Goal: Communication & Community: Participate in discussion

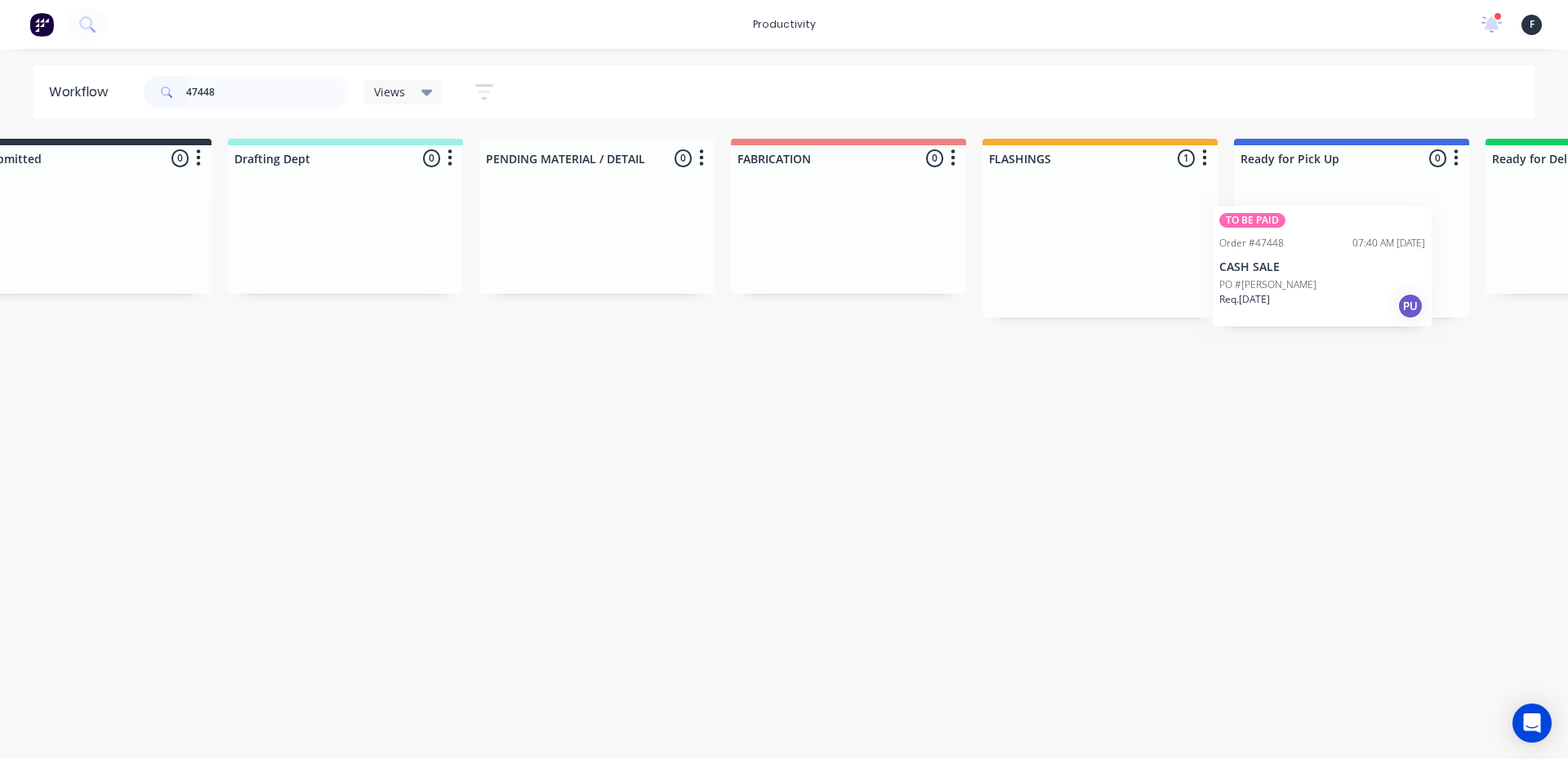
drag, startPoint x: 1144, startPoint y: 268, endPoint x: 1300, endPoint y: 289, distance: 157.4
click at [1300, 289] on div "Submitted 0 Sort By Created date Required date Order number Customer name Most …" at bounding box center [1290, 227] width 2723 height 179
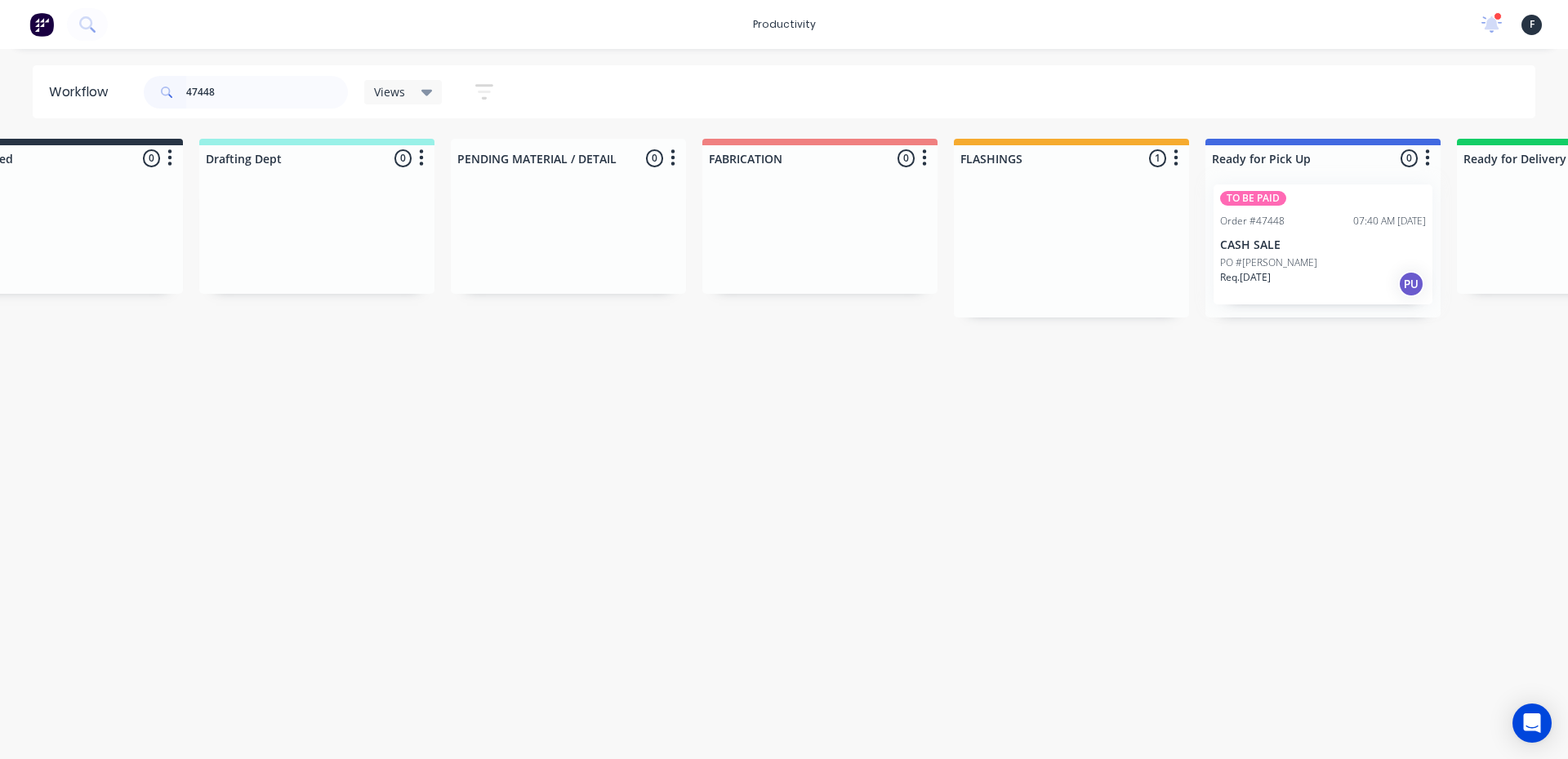
type input "47448"
click at [1300, 283] on div at bounding box center [1323, 244] width 235 height 146
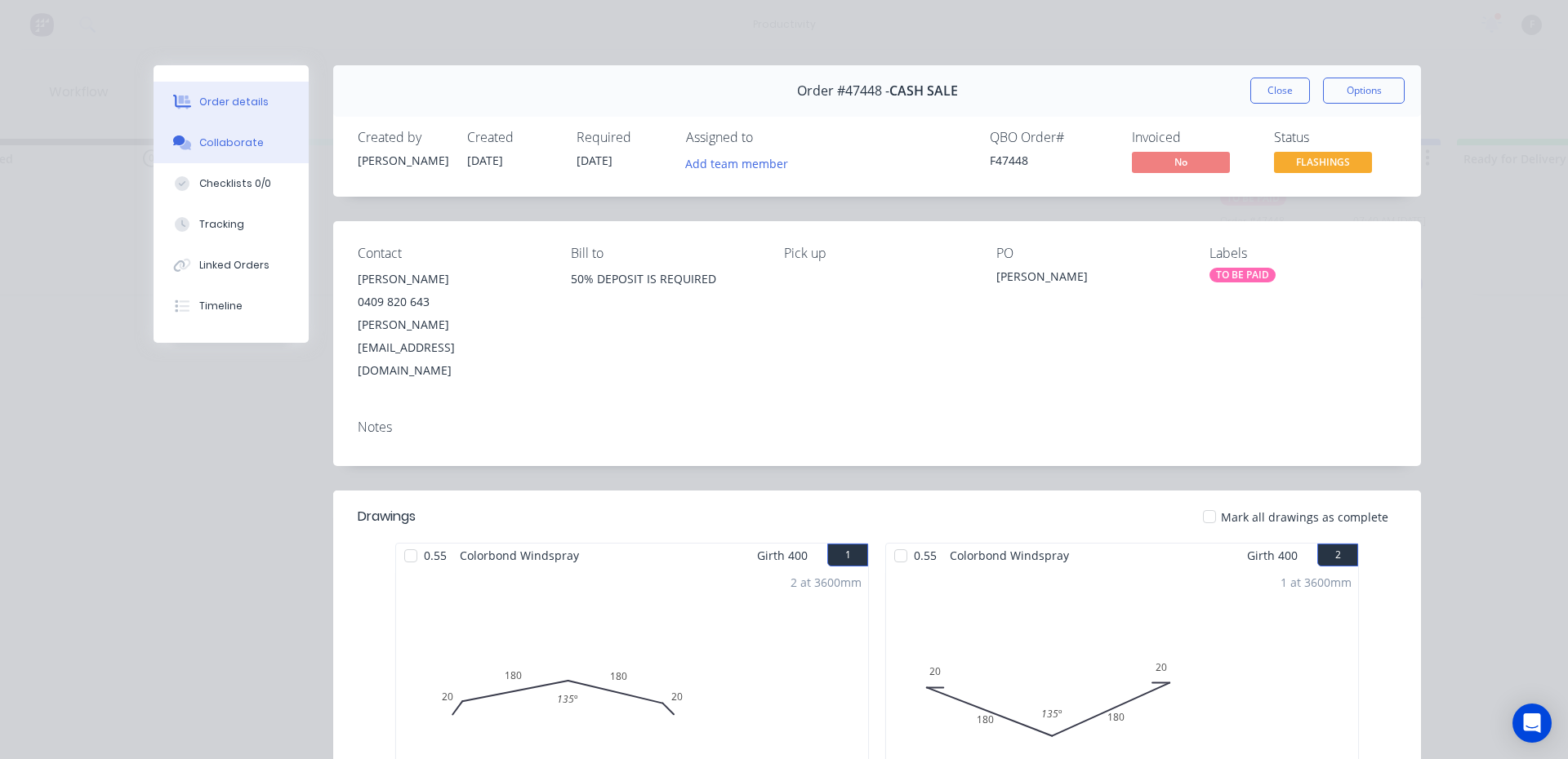
click at [208, 141] on div "Collaborate" at bounding box center [231, 143] width 65 height 15
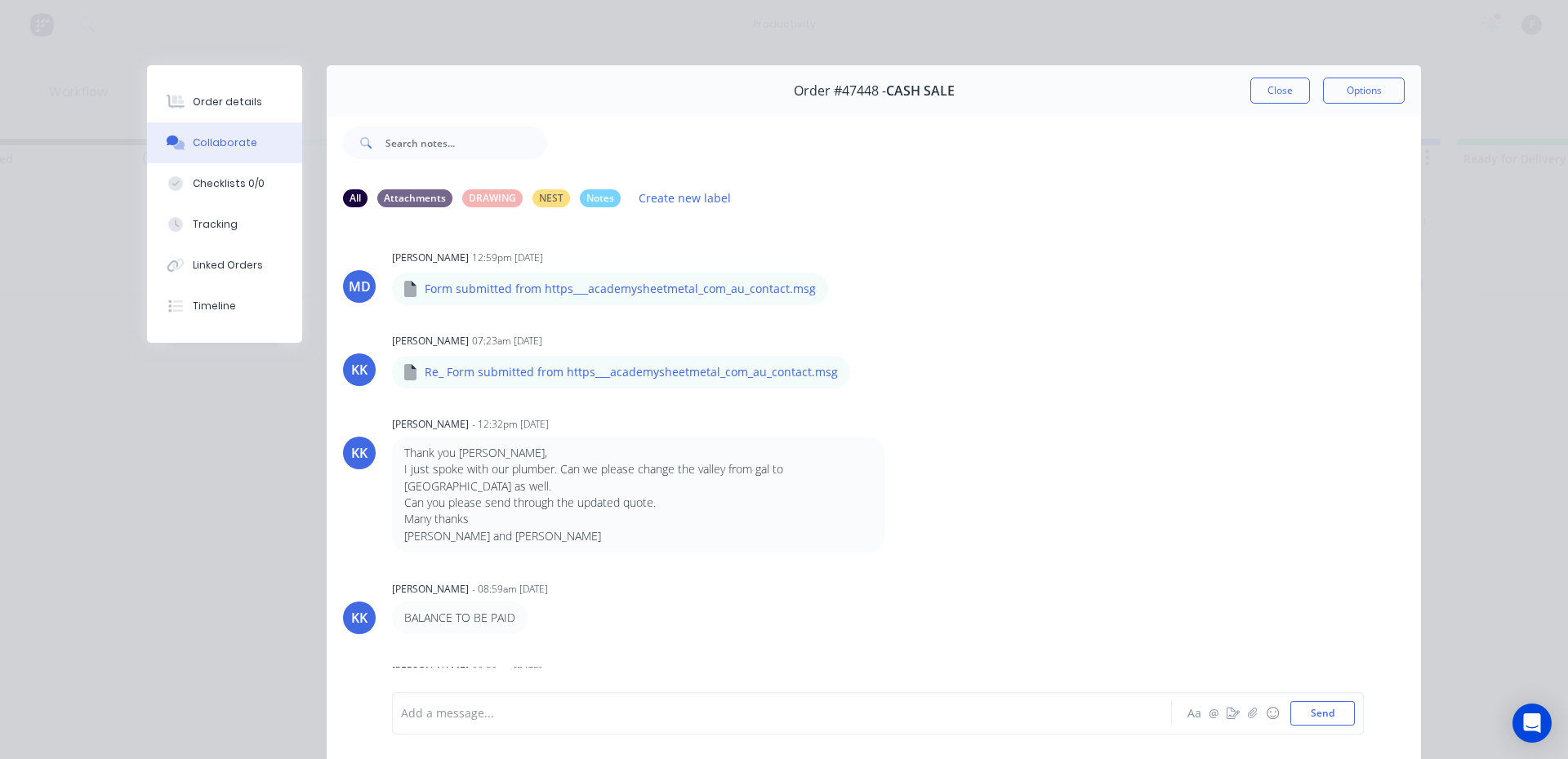
click at [432, 712] on div at bounding box center [759, 714] width 715 height 17
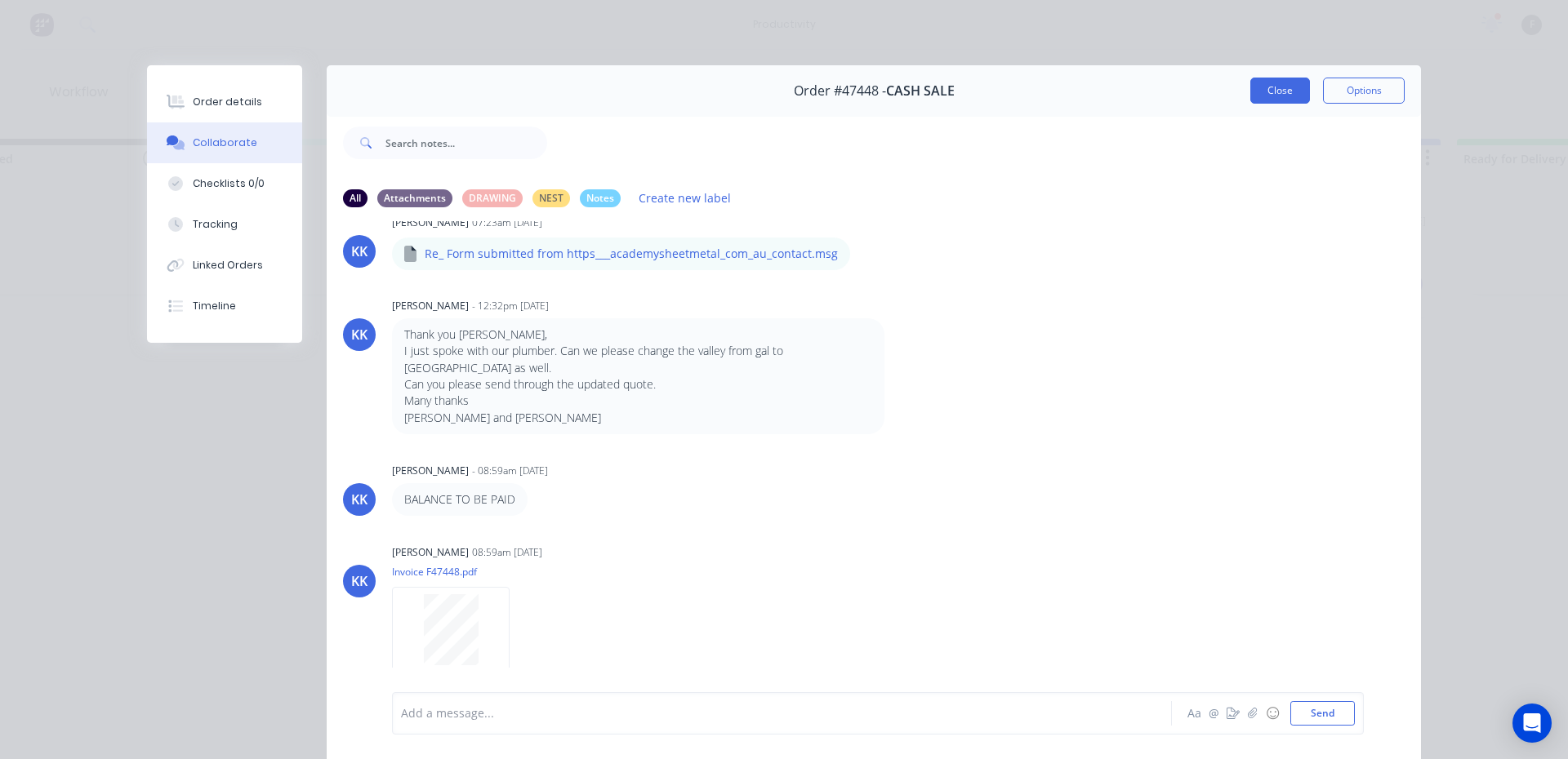
click at [1270, 95] on button "Close" at bounding box center [1279, 90] width 60 height 26
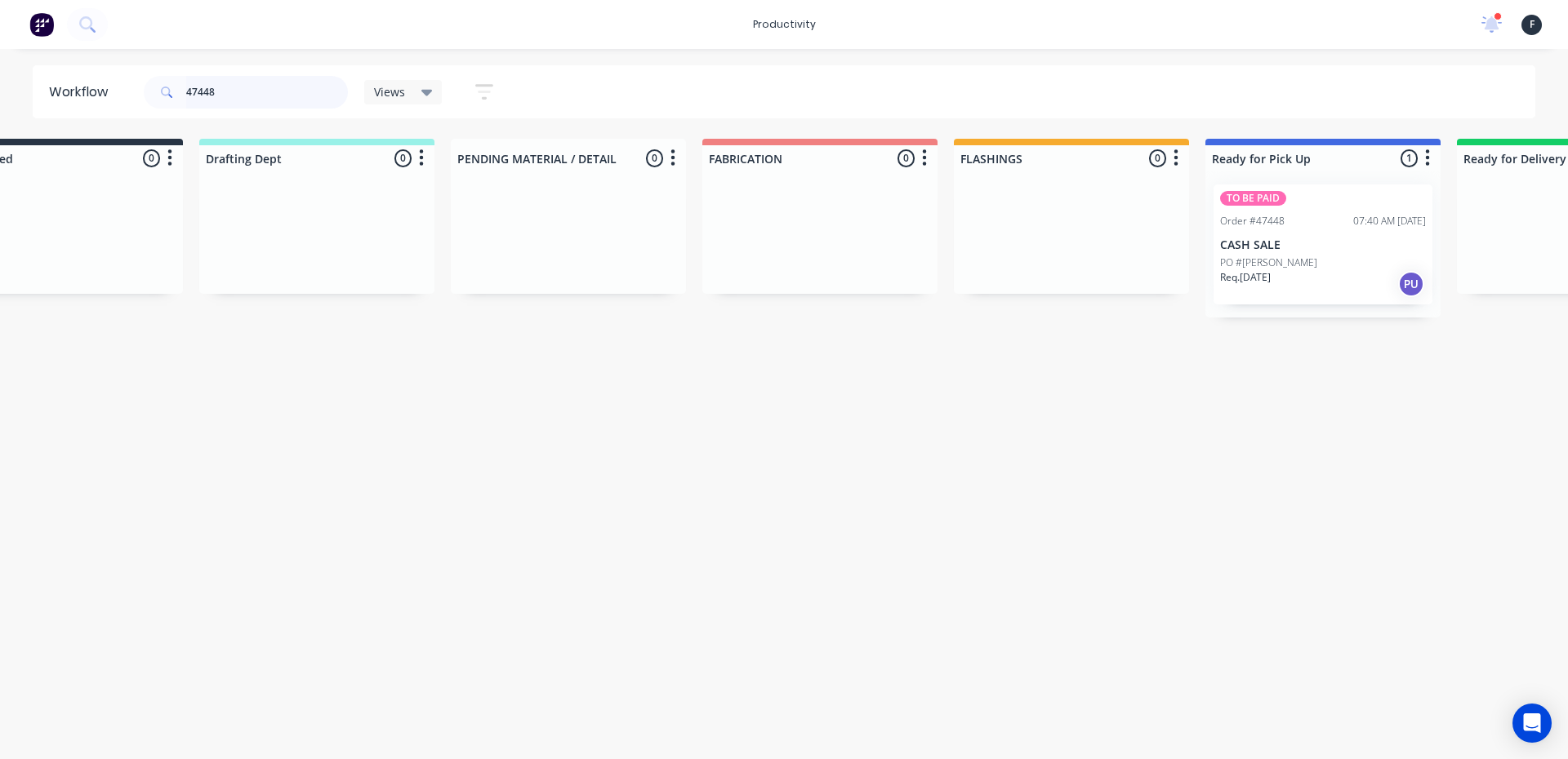
click at [240, 86] on input "47448" at bounding box center [267, 92] width 162 height 33
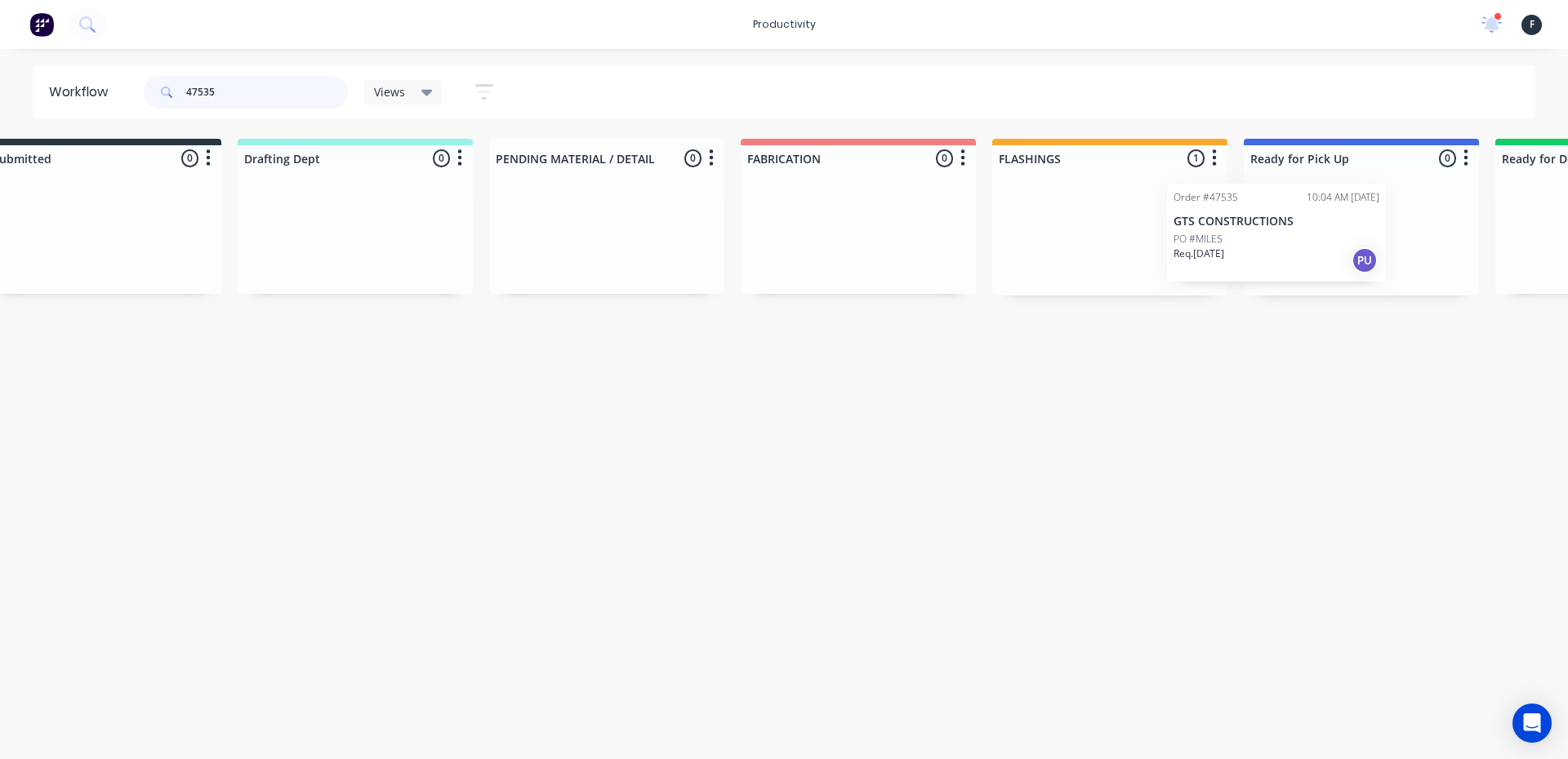
scroll to position [0, 74]
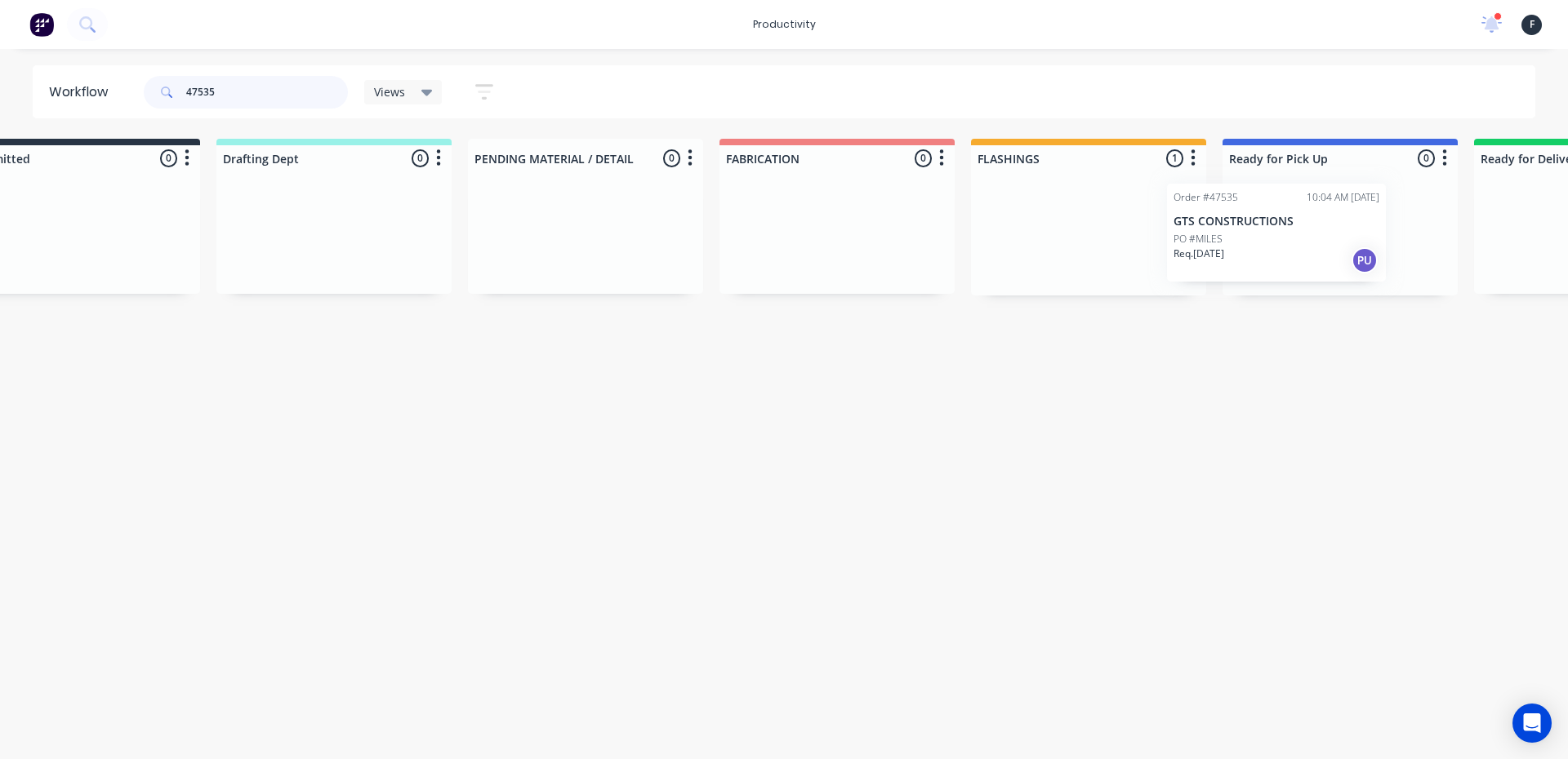
drag, startPoint x: 1138, startPoint y: 232, endPoint x: 1264, endPoint y: 231, distance: 126.0
click at [1264, 231] on div "Submitted 0 Sort By Created date Required date Order number Customer name Most …" at bounding box center [1279, 216] width 2723 height 157
type input "47535"
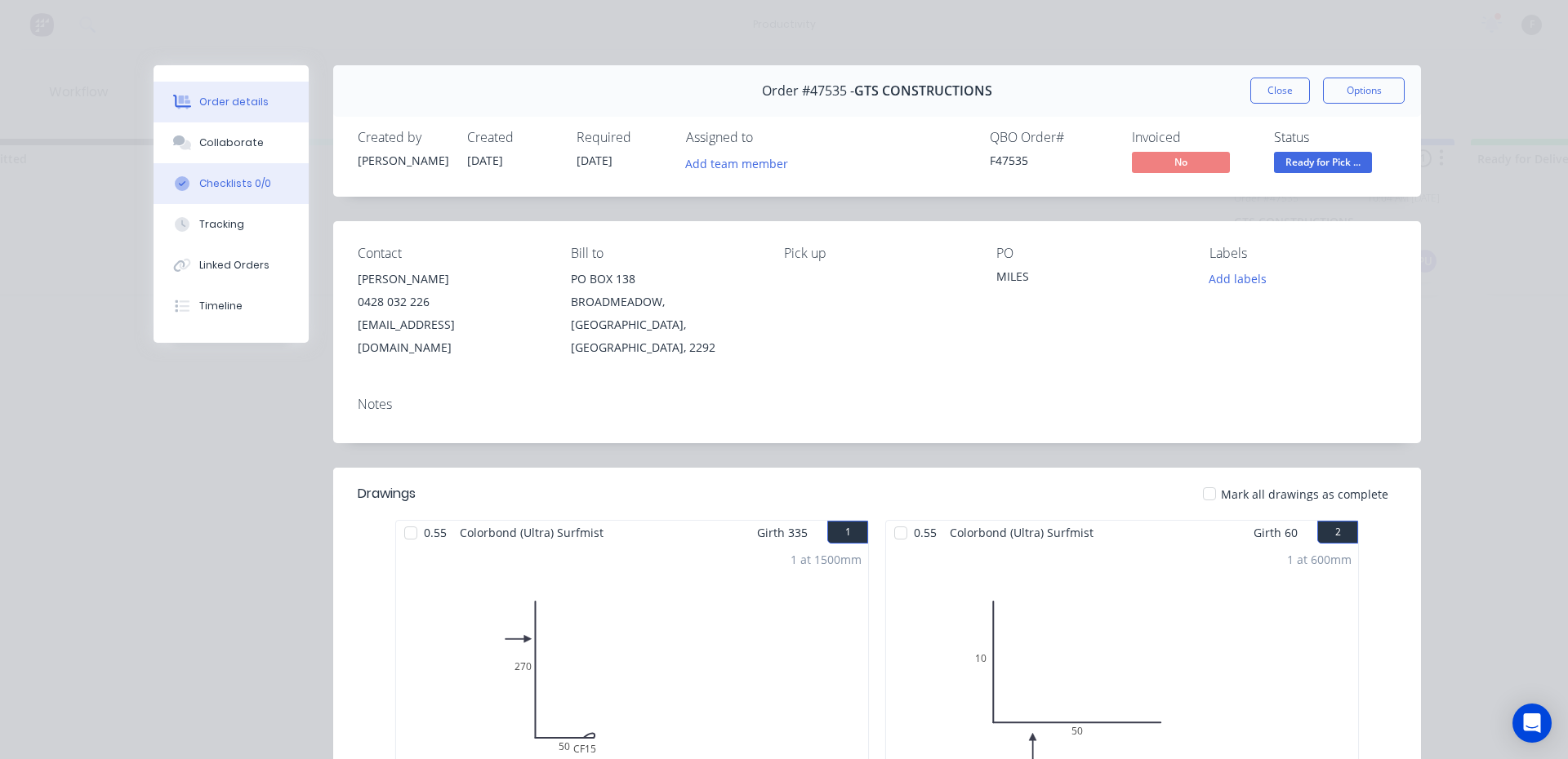
click at [195, 164] on button "Checklists 0/0" at bounding box center [231, 184] width 155 height 41
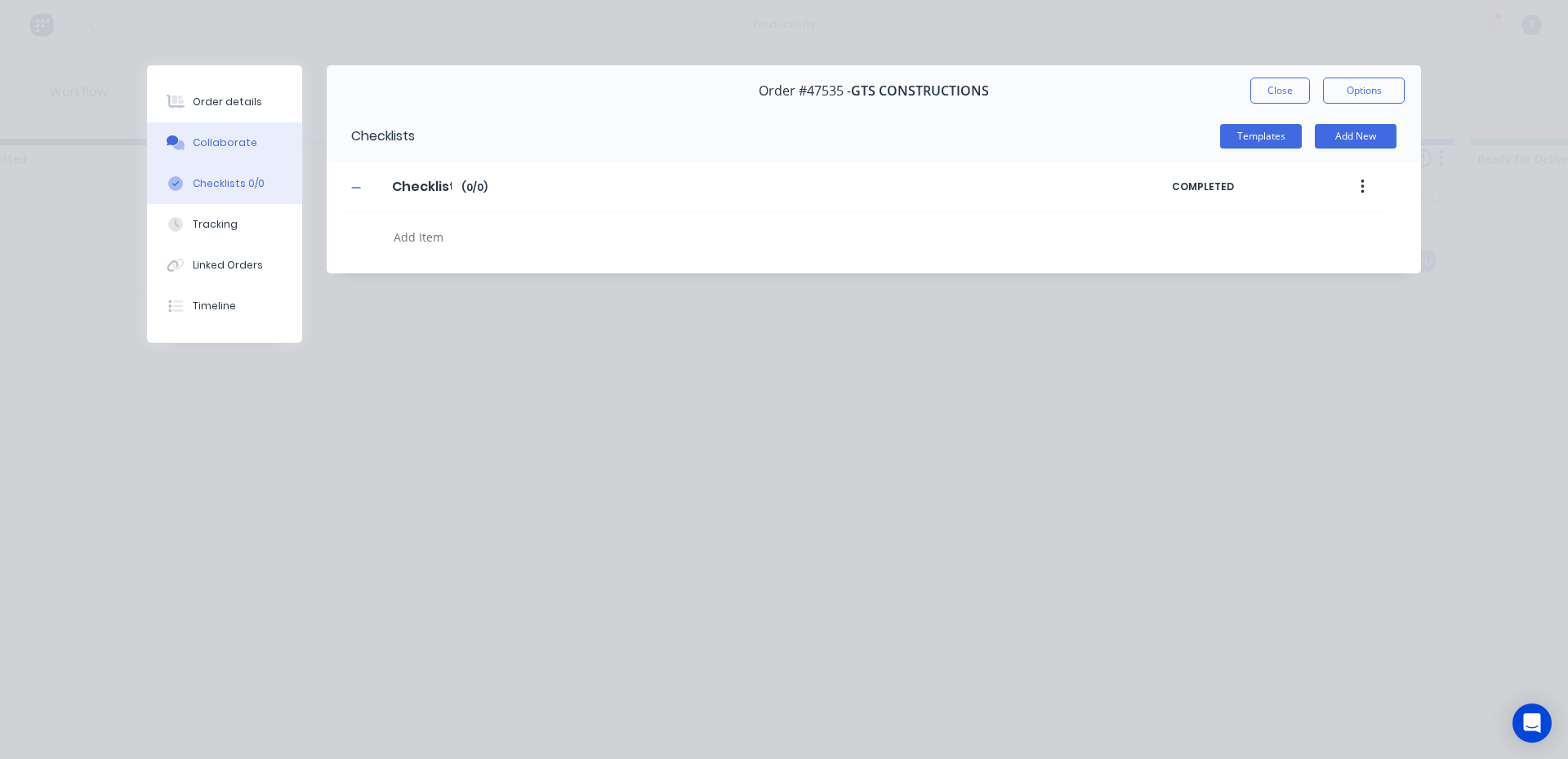
click at [214, 157] on button "Collaborate" at bounding box center [224, 143] width 155 height 41
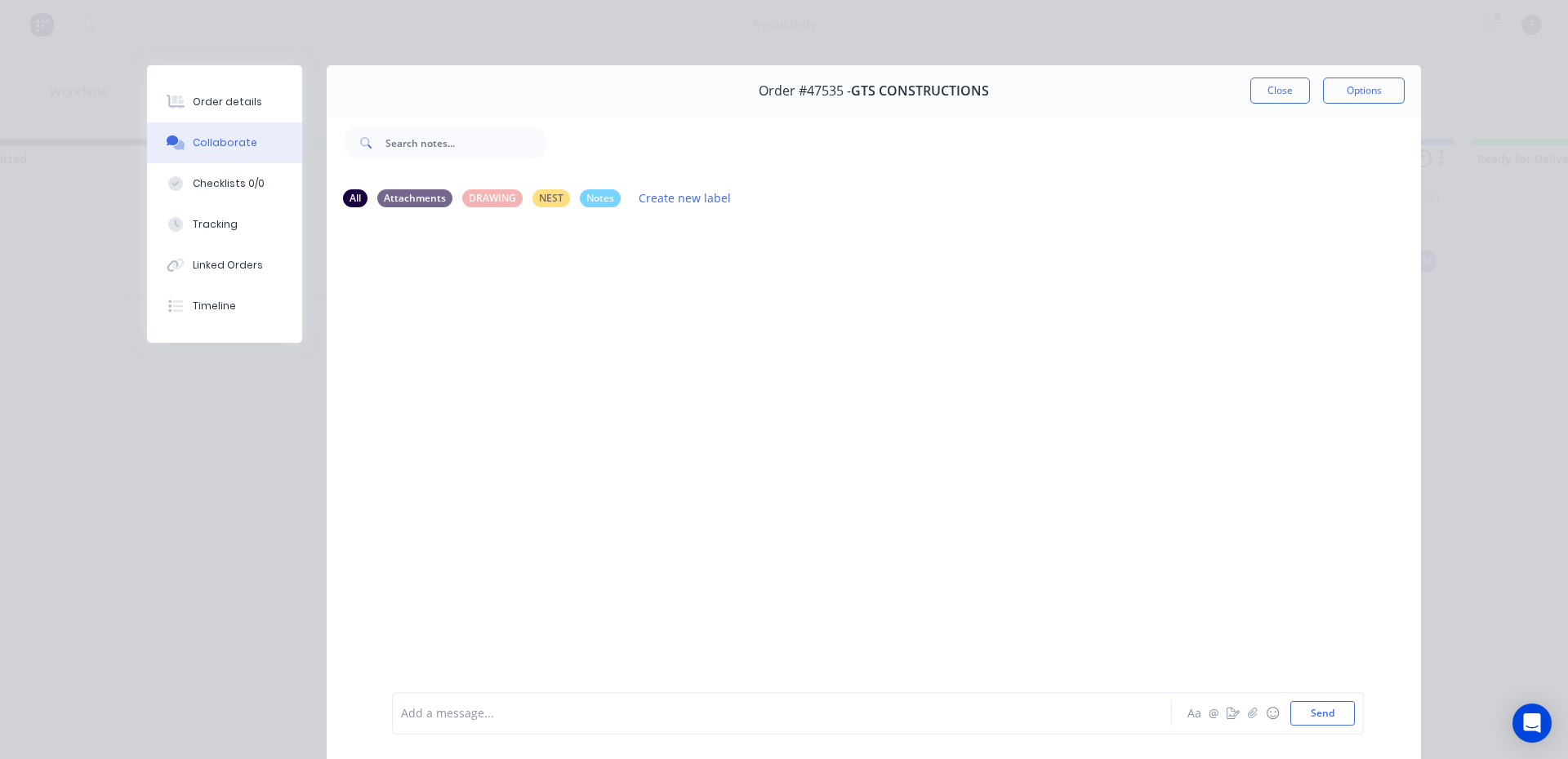
click at [489, 717] on div at bounding box center [759, 714] width 715 height 17
click at [1262, 89] on button "Close" at bounding box center [1279, 90] width 60 height 26
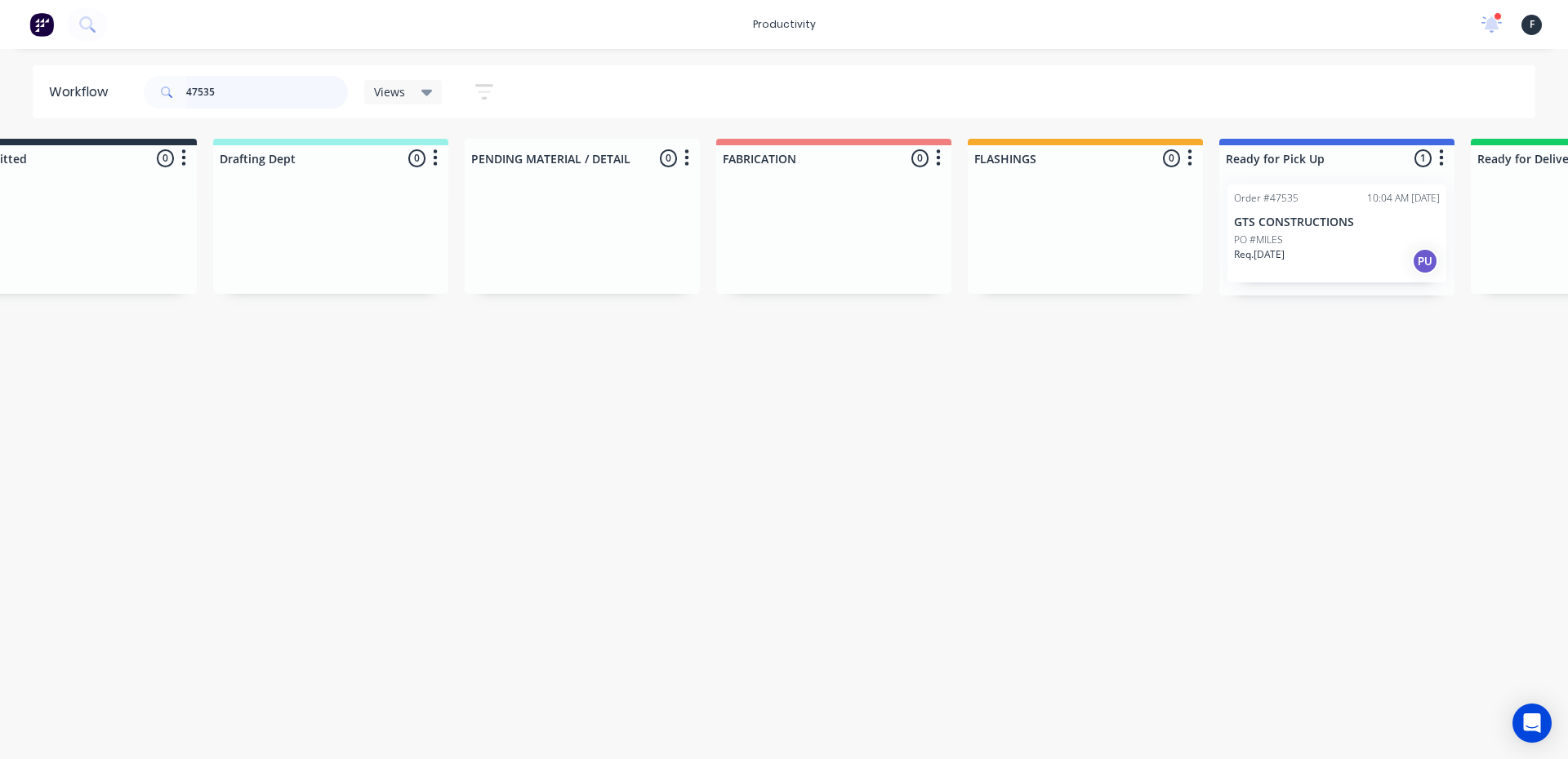
click at [242, 89] on input "47535" at bounding box center [267, 92] width 162 height 33
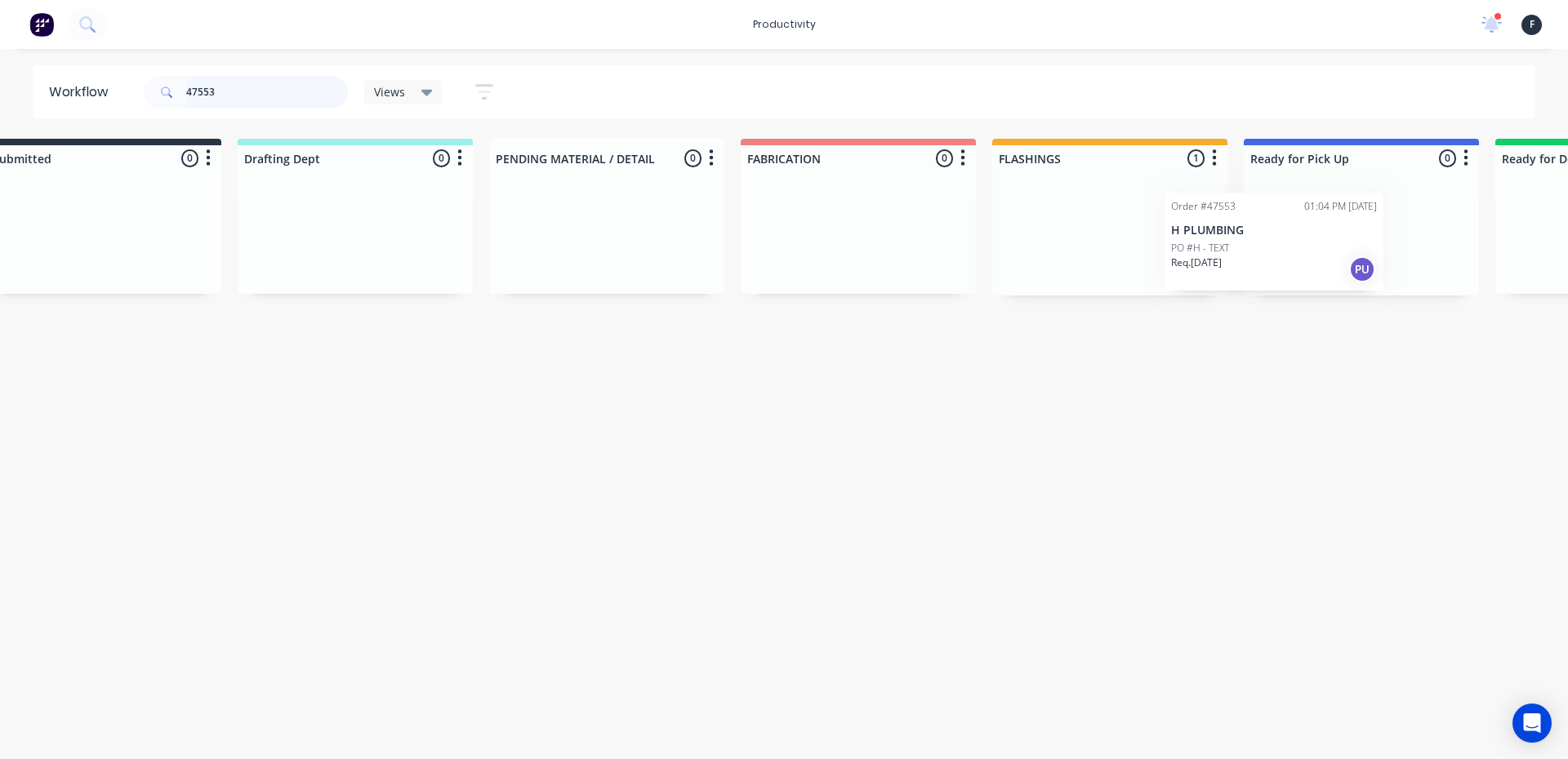
drag, startPoint x: 1143, startPoint y: 272, endPoint x: 1280, endPoint y: 280, distance: 137.2
click at [1280, 280] on div "Submitted 0 Sort By Created date Required date Order number Customer name Most …" at bounding box center [1300, 216] width 2723 height 157
type input "47553"
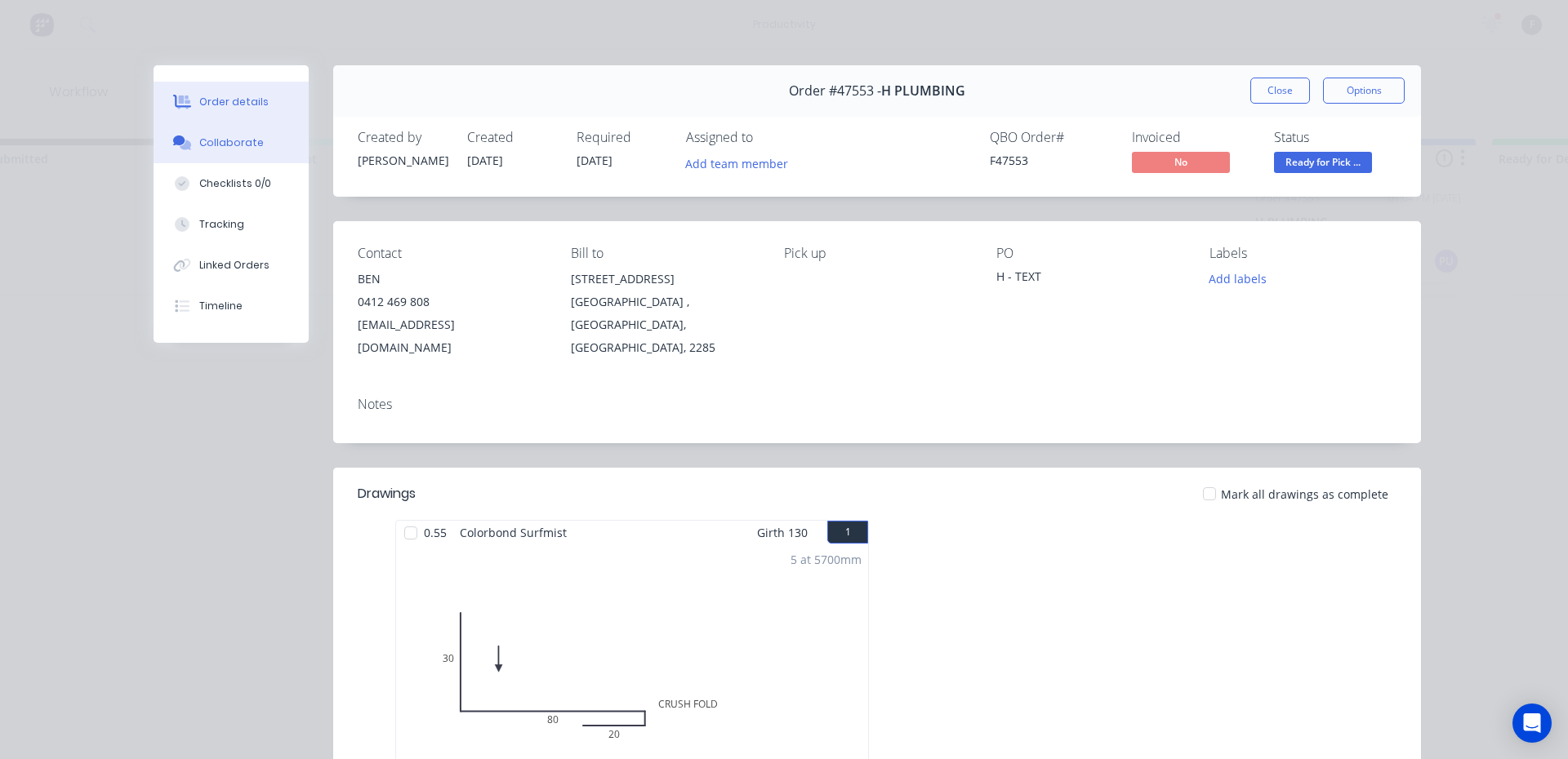
click at [279, 138] on button "Collaborate" at bounding box center [231, 143] width 155 height 41
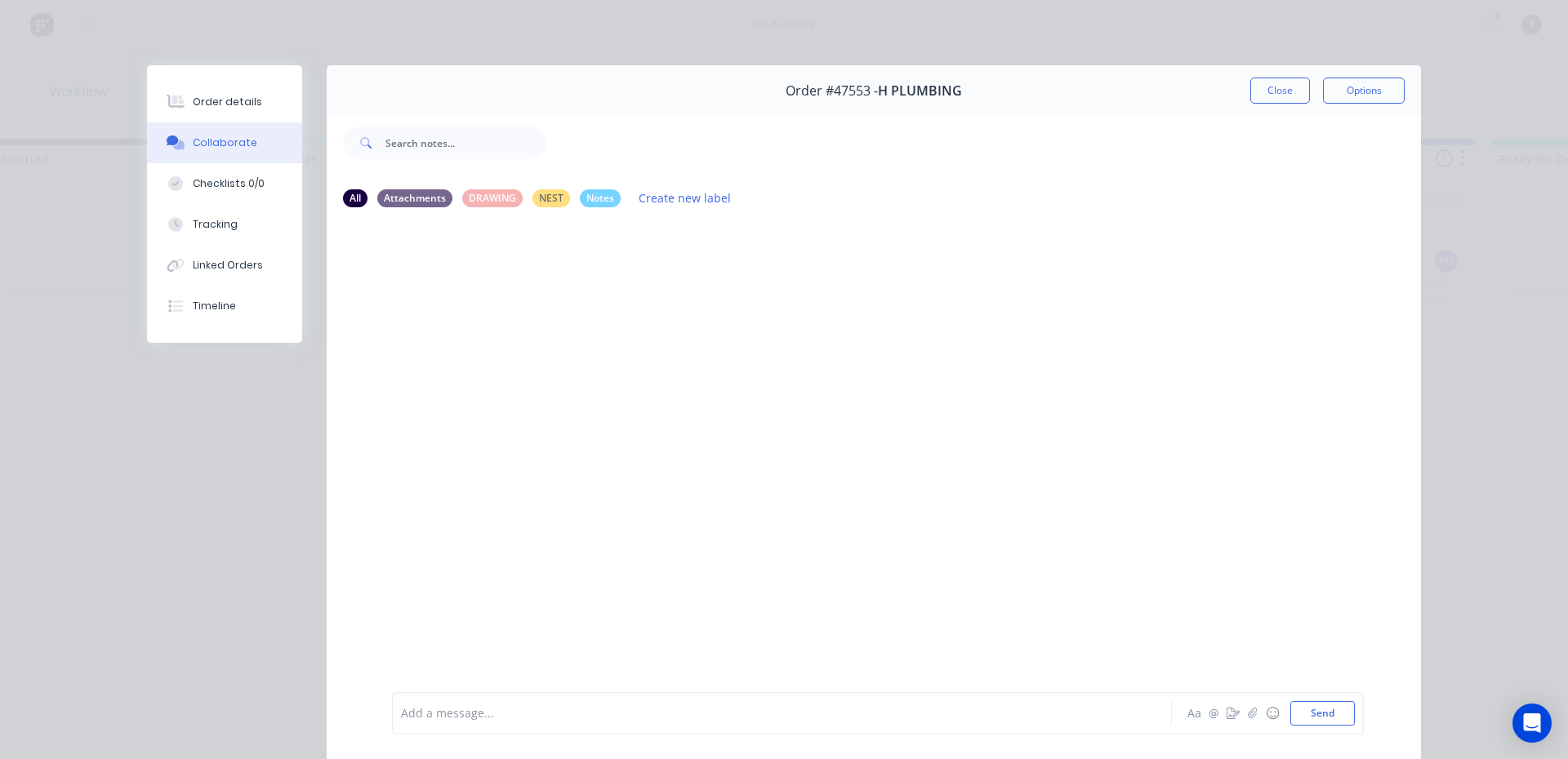
click at [539, 708] on div at bounding box center [759, 714] width 715 height 17
click at [1250, 90] on button "Close" at bounding box center [1279, 90] width 60 height 26
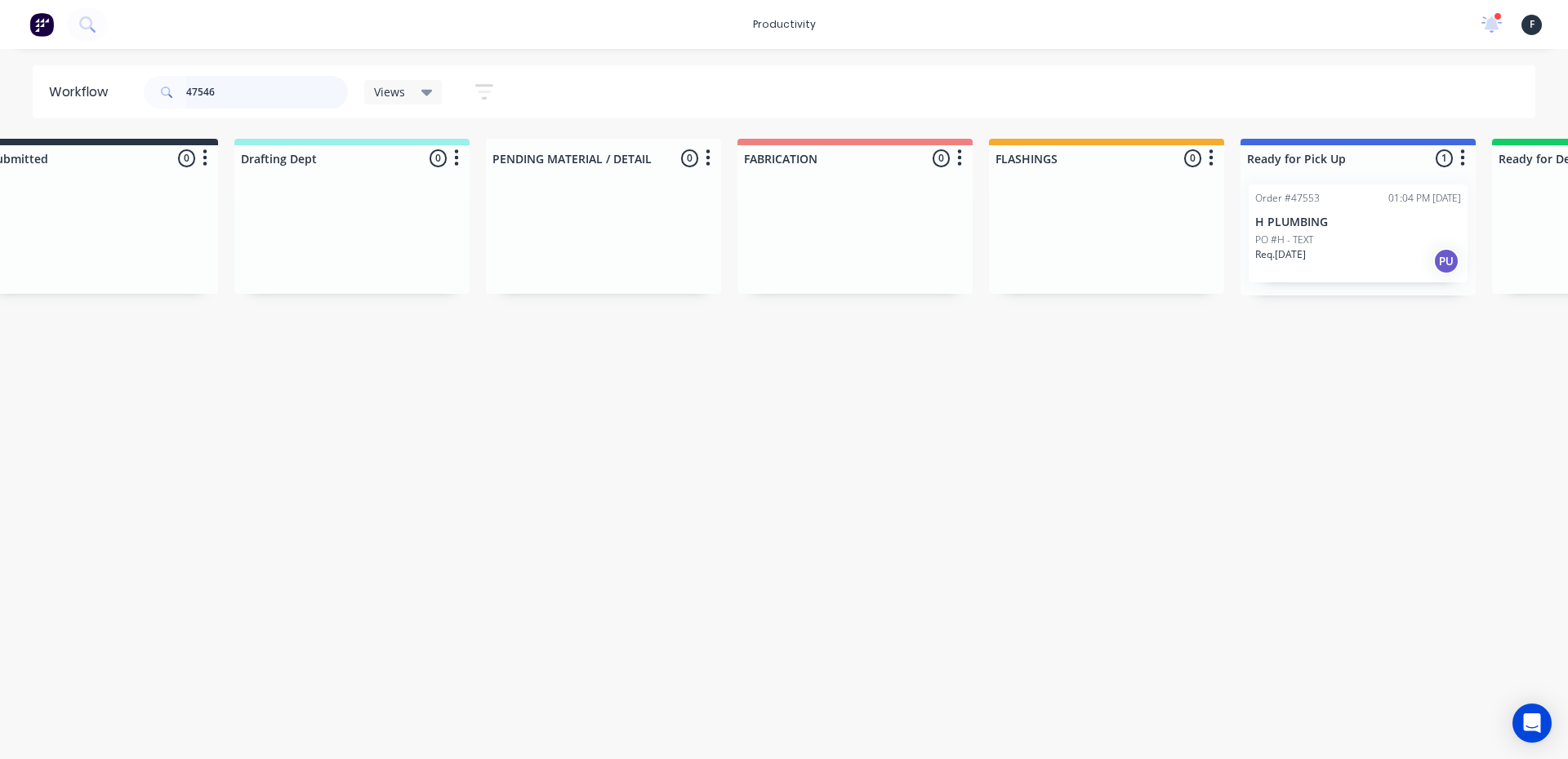
scroll to position [0, 0]
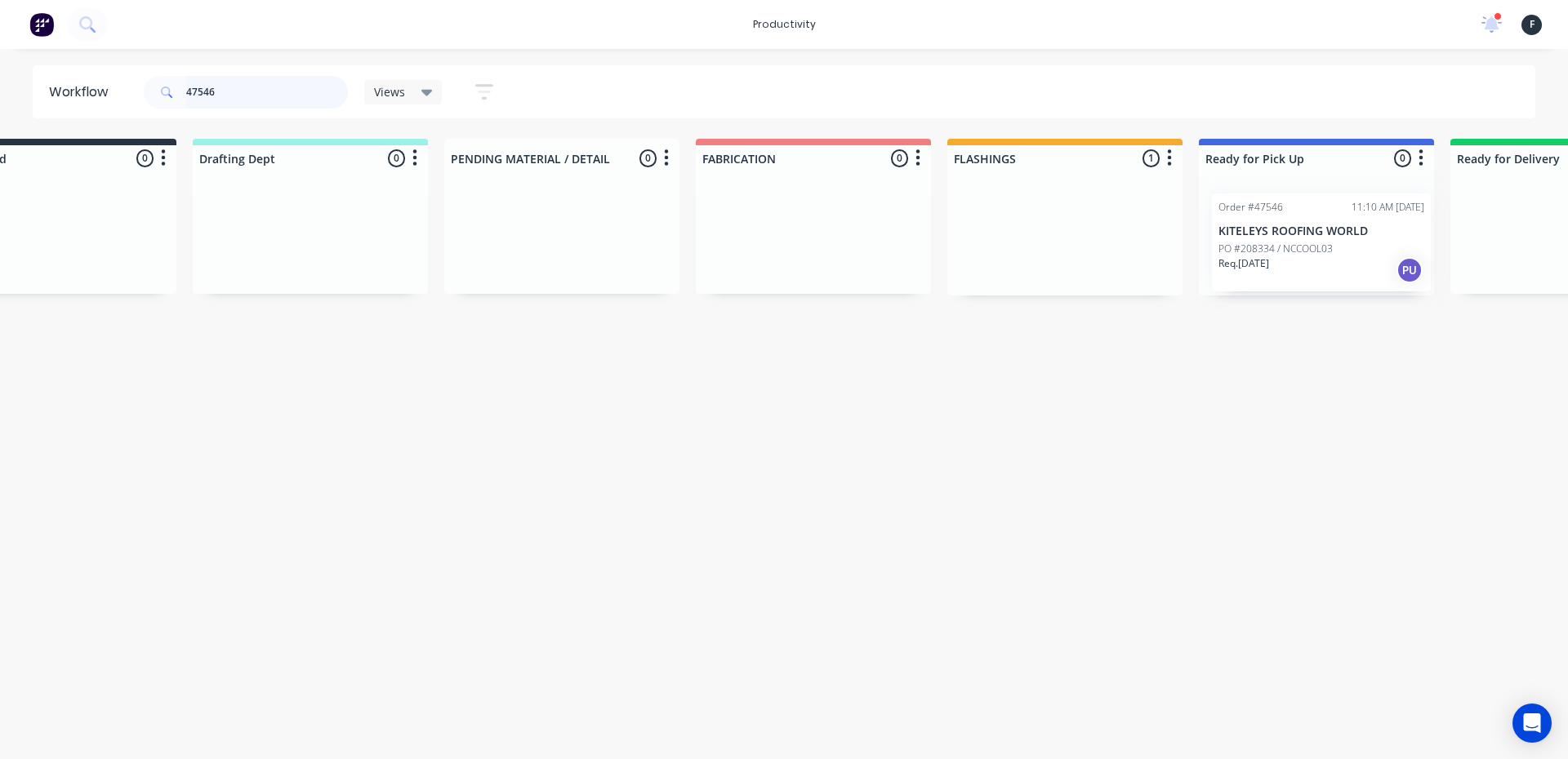
drag, startPoint x: 1107, startPoint y: 233, endPoint x: 1274, endPoint y: 242, distance: 167.2
click at [1274, 242] on div "Submitted 0 Sort By Created date Required date Order number Customer name Most …" at bounding box center [1255, 216] width 2723 height 157
type input "47546"
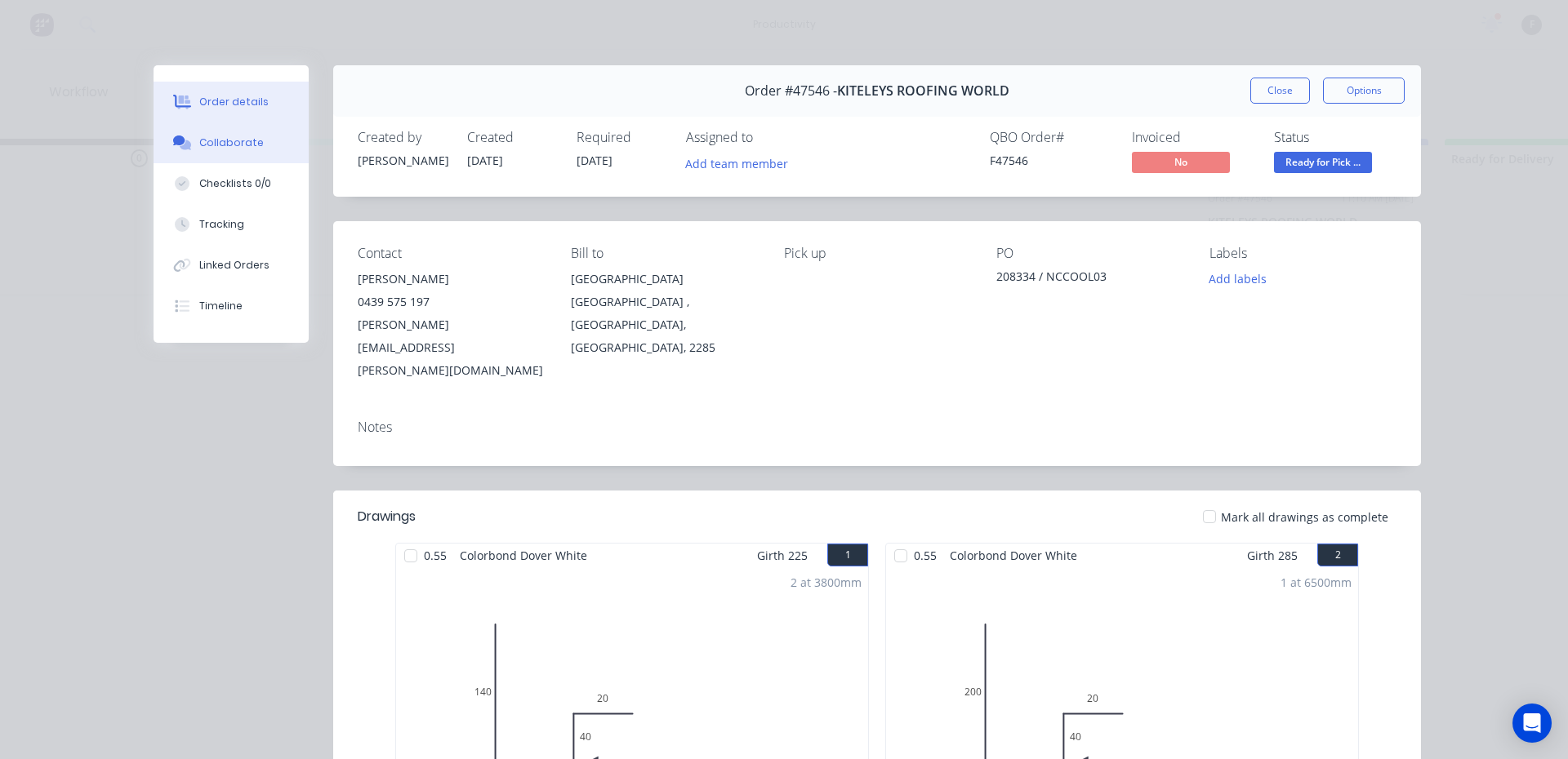
click at [235, 138] on div "Collaborate" at bounding box center [231, 143] width 65 height 15
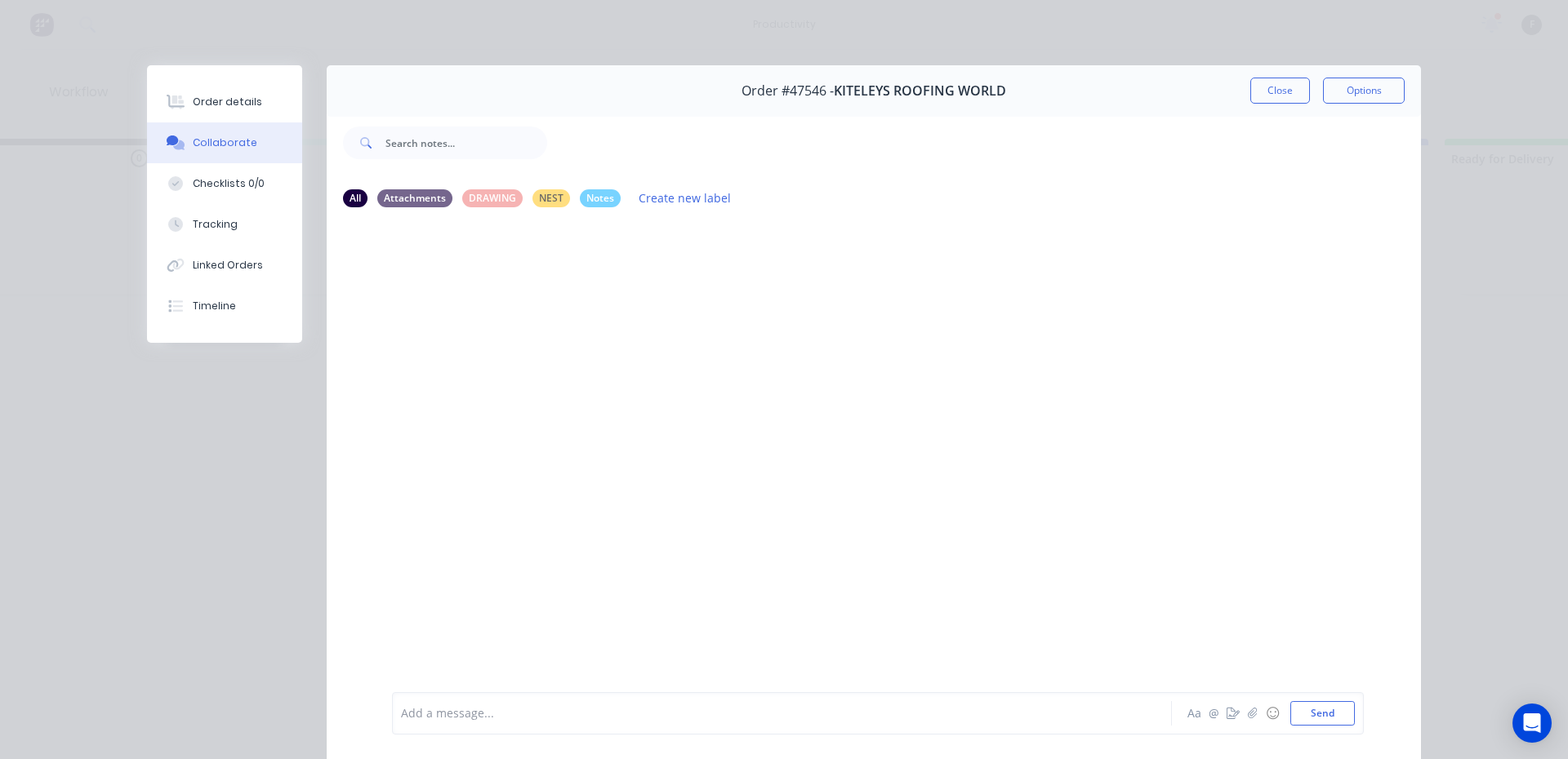
click at [502, 715] on div at bounding box center [759, 714] width 715 height 17
click at [1274, 84] on button "Close" at bounding box center [1279, 90] width 60 height 26
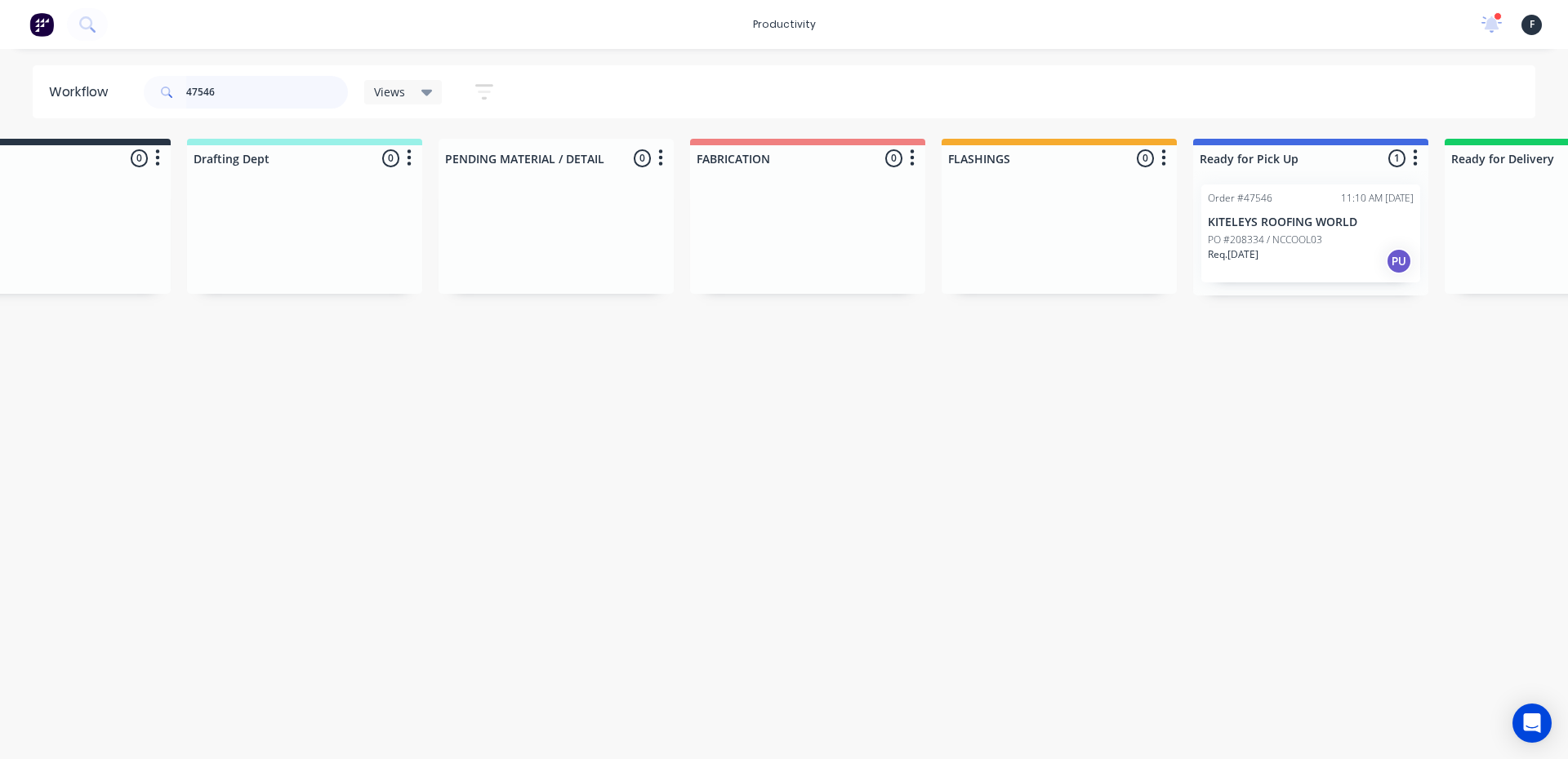
click at [227, 94] on input "47546" at bounding box center [267, 92] width 162 height 33
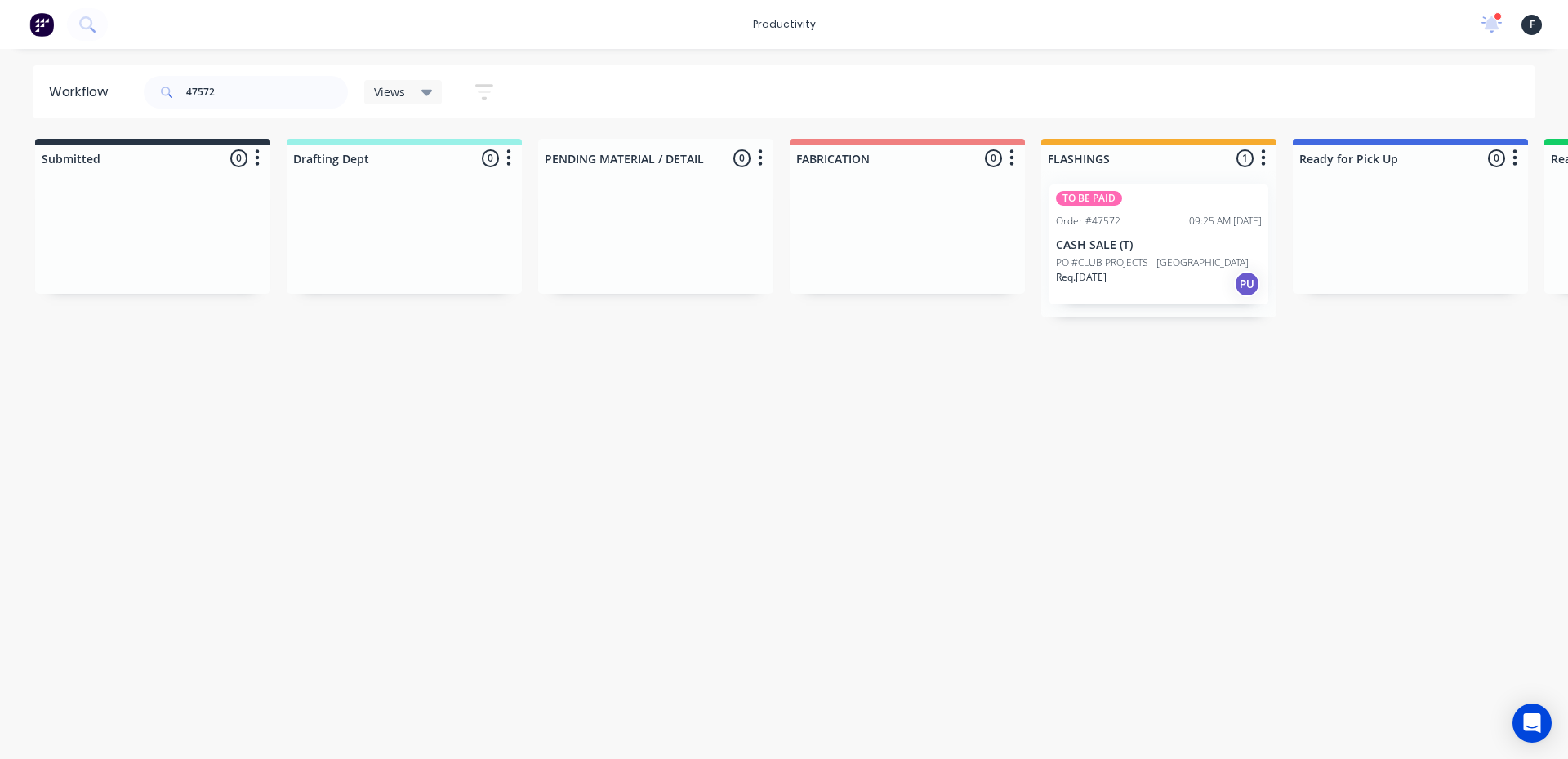
click at [1144, 282] on div "Req. [DATE] PU" at bounding box center [1158, 283] width 206 height 28
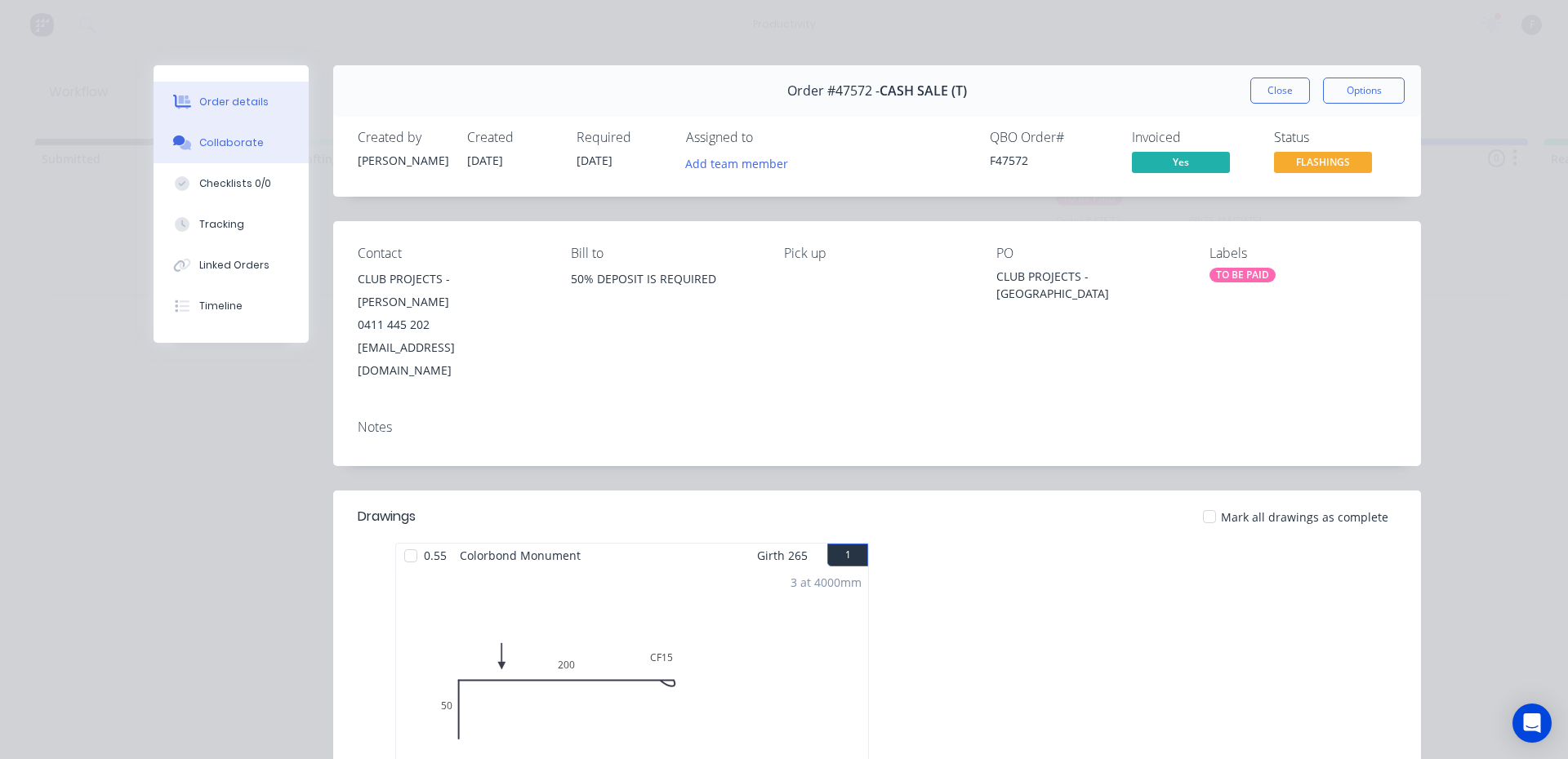
click at [234, 144] on div "Collaborate" at bounding box center [231, 143] width 65 height 15
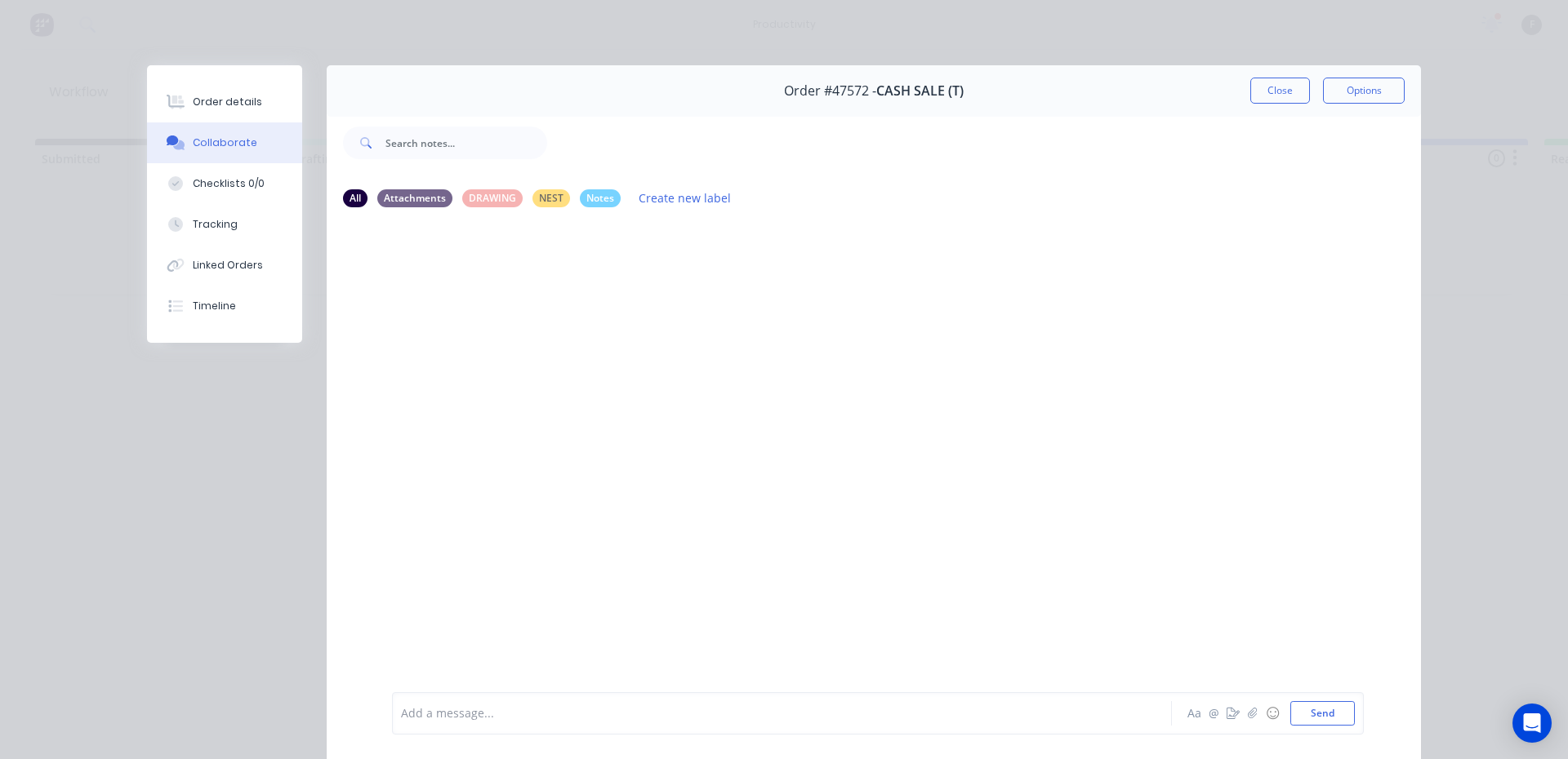
click at [479, 715] on div at bounding box center [759, 714] width 715 height 17
click at [1309, 718] on button "Send" at bounding box center [1322, 713] width 65 height 24
click at [1274, 81] on button "Close" at bounding box center [1279, 90] width 60 height 26
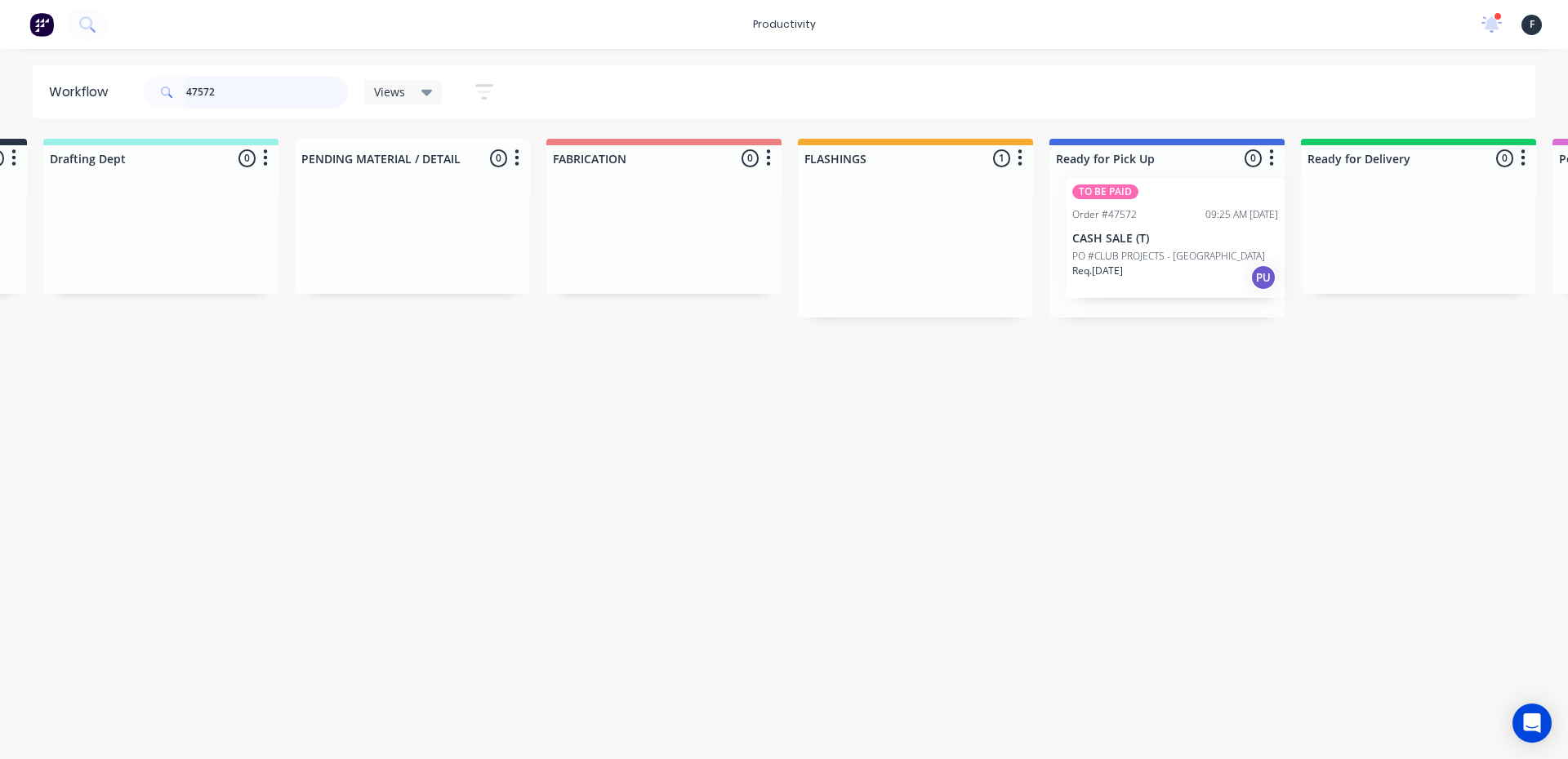
scroll to position [0, 244]
drag, startPoint x: 1148, startPoint y: 245, endPoint x: 1166, endPoint y: 238, distance: 19.3
click at [1166, 238] on div "Submitted 0 Sort By Created date Required date Order number Customer name Most …" at bounding box center [1105, 227] width 2723 height 179
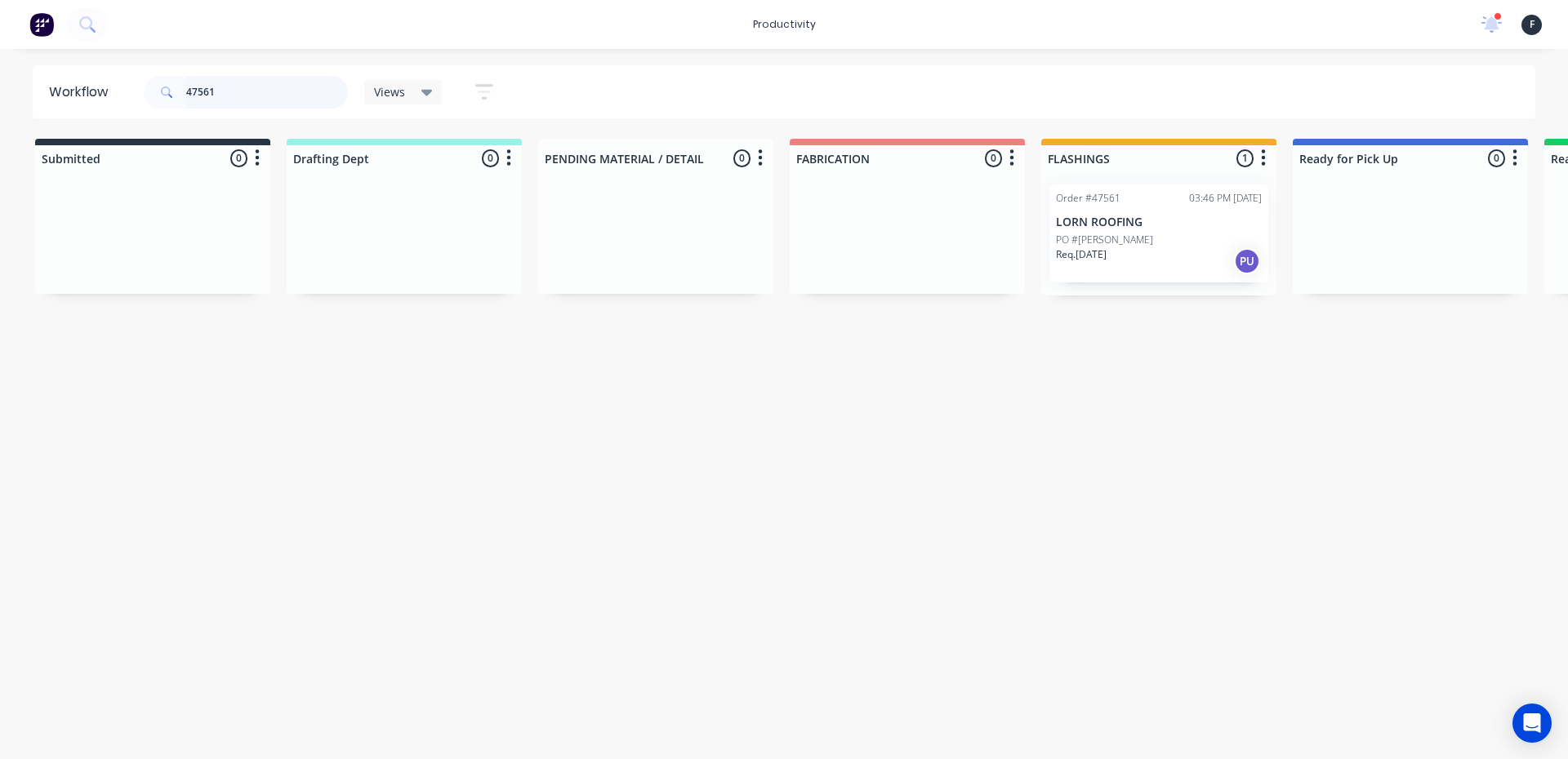
type input "47561"
click at [1100, 237] on p "PO #[PERSON_NAME]" at bounding box center [1104, 240] width 97 height 15
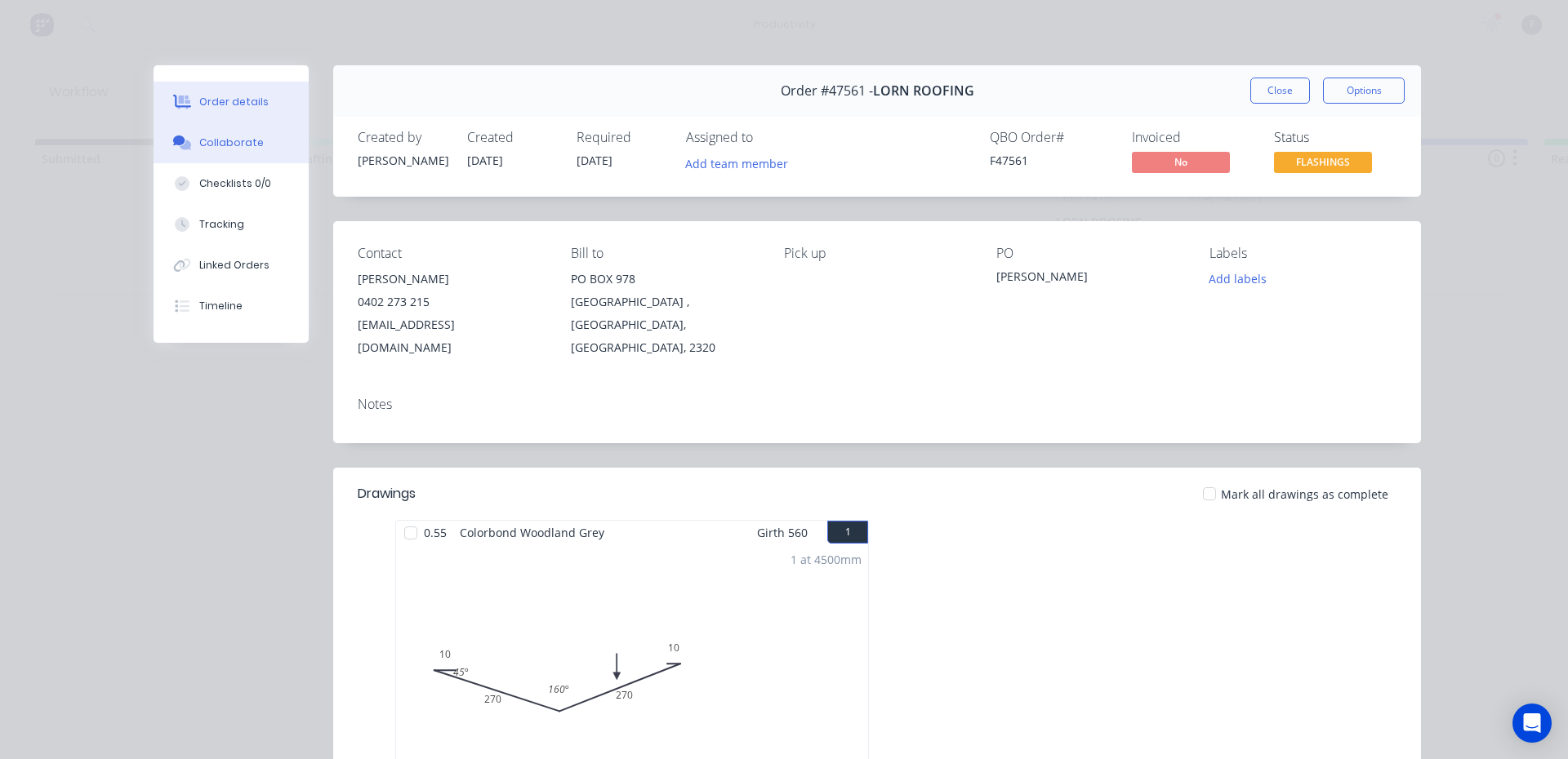
click at [215, 148] on div "Collaborate" at bounding box center [231, 143] width 65 height 15
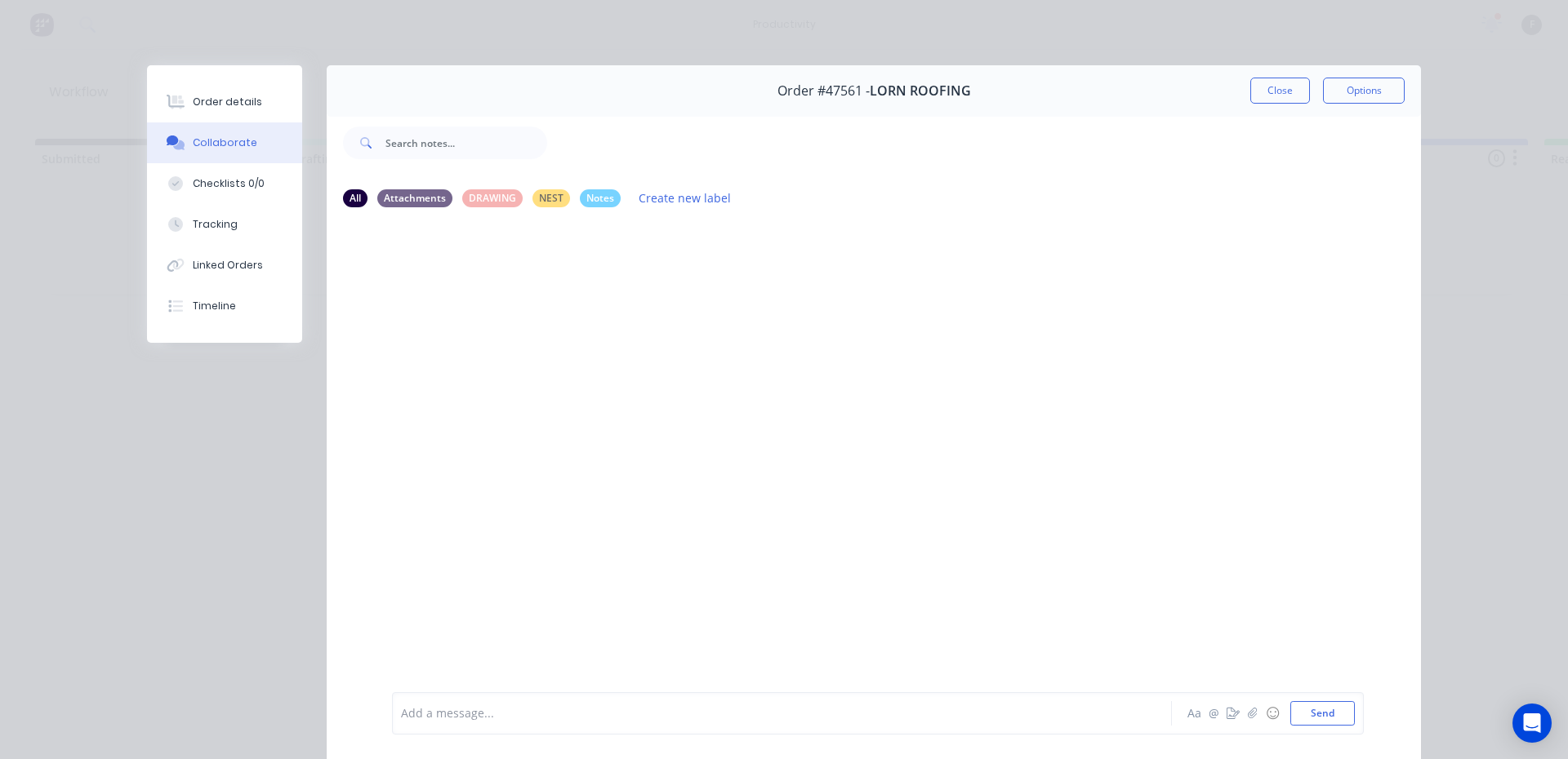
click at [523, 706] on div at bounding box center [759, 714] width 715 height 17
click at [1329, 710] on button "Send" at bounding box center [1322, 713] width 65 height 24
click at [1285, 96] on button "Close" at bounding box center [1279, 90] width 60 height 26
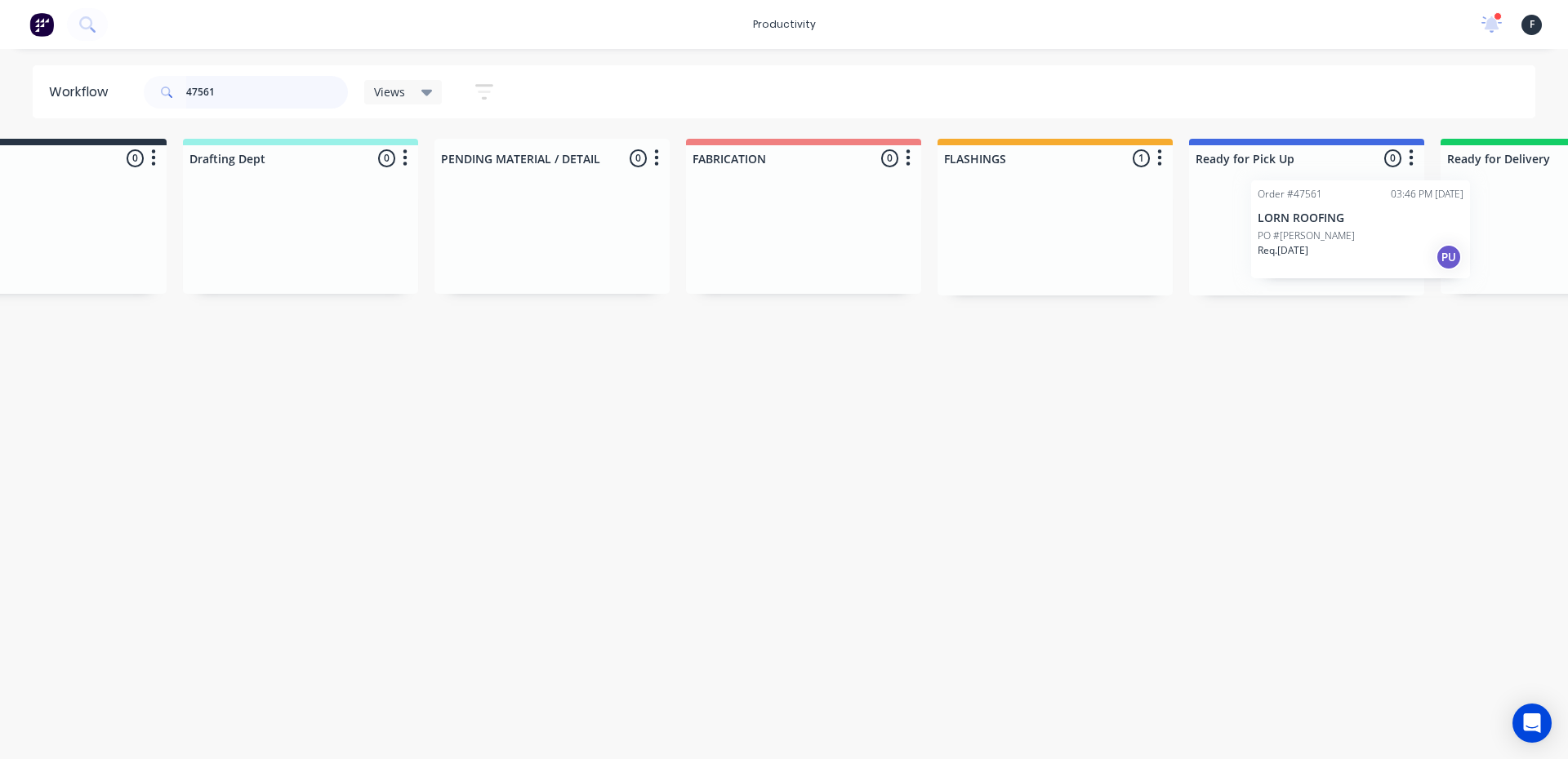
drag, startPoint x: 1158, startPoint y: 248, endPoint x: 1377, endPoint y: 247, distance: 219.0
click at [1378, 247] on div "Submitted 0 Sort By Created date Required date Order number Customer name Most …" at bounding box center [1246, 216] width 2723 height 157
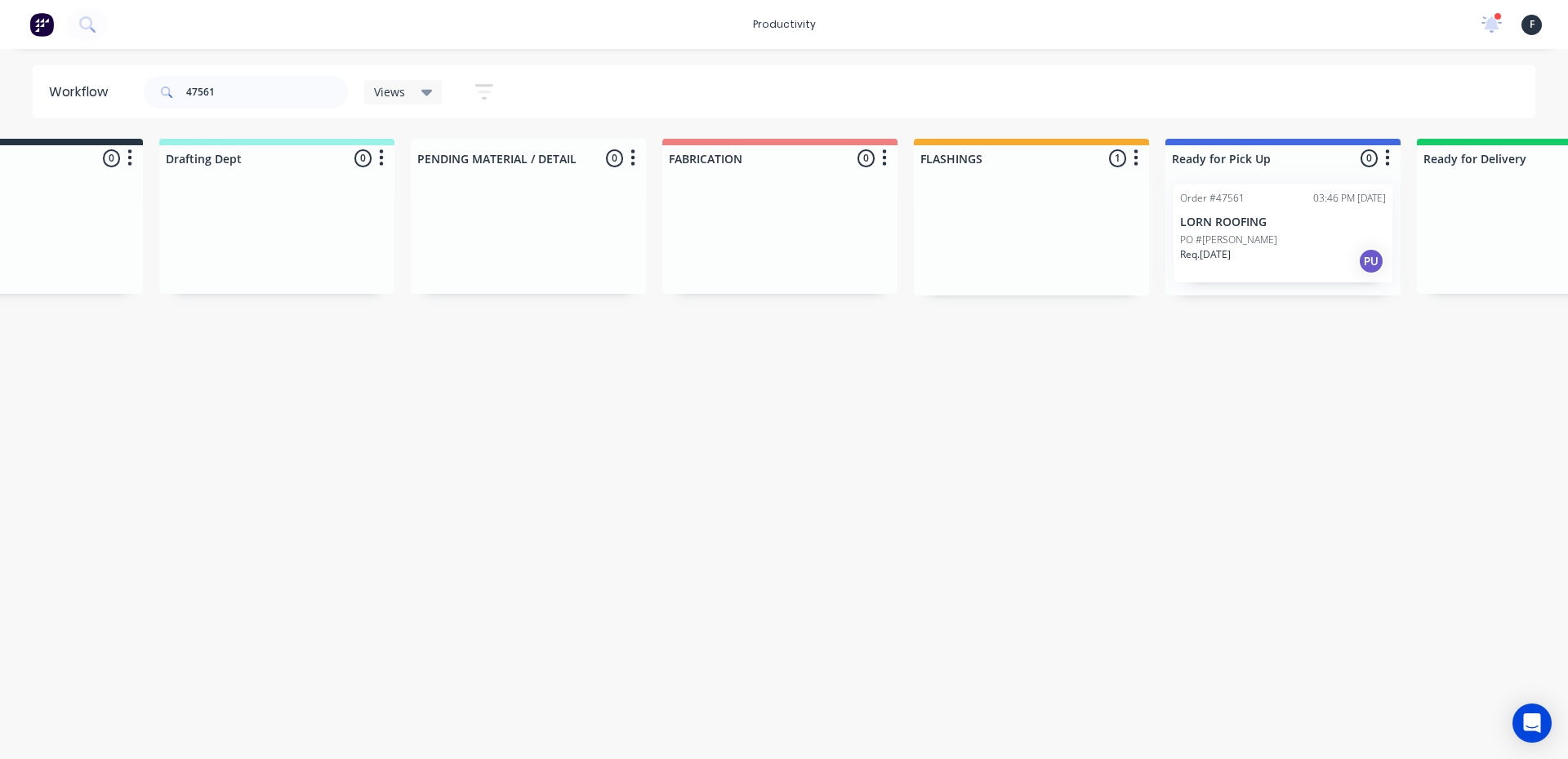
click at [1337, 247] on div at bounding box center [1283, 233] width 235 height 124
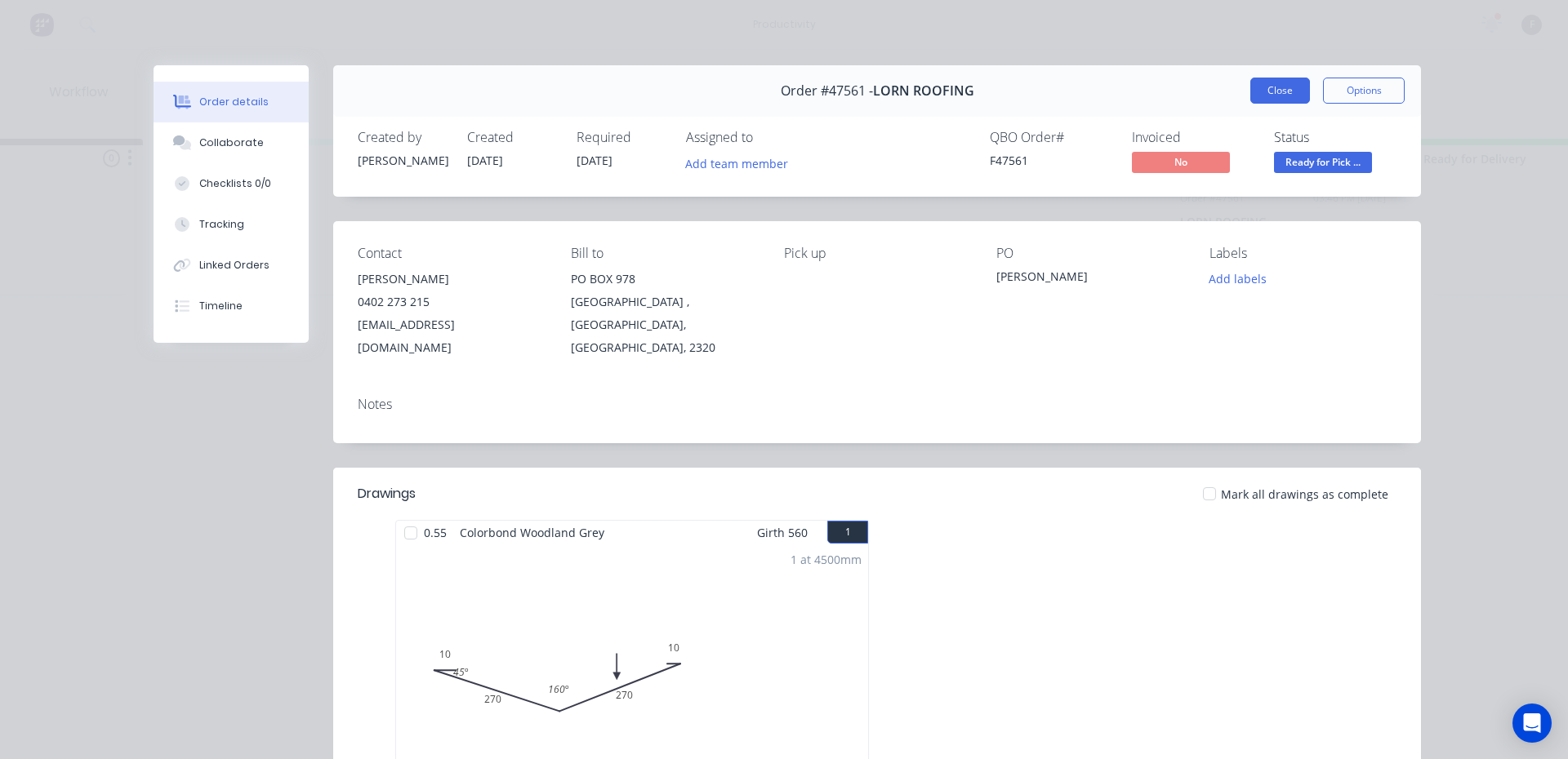
click at [1296, 96] on button "Close" at bounding box center [1279, 90] width 60 height 26
